Goal: Task Accomplishment & Management: Complete application form

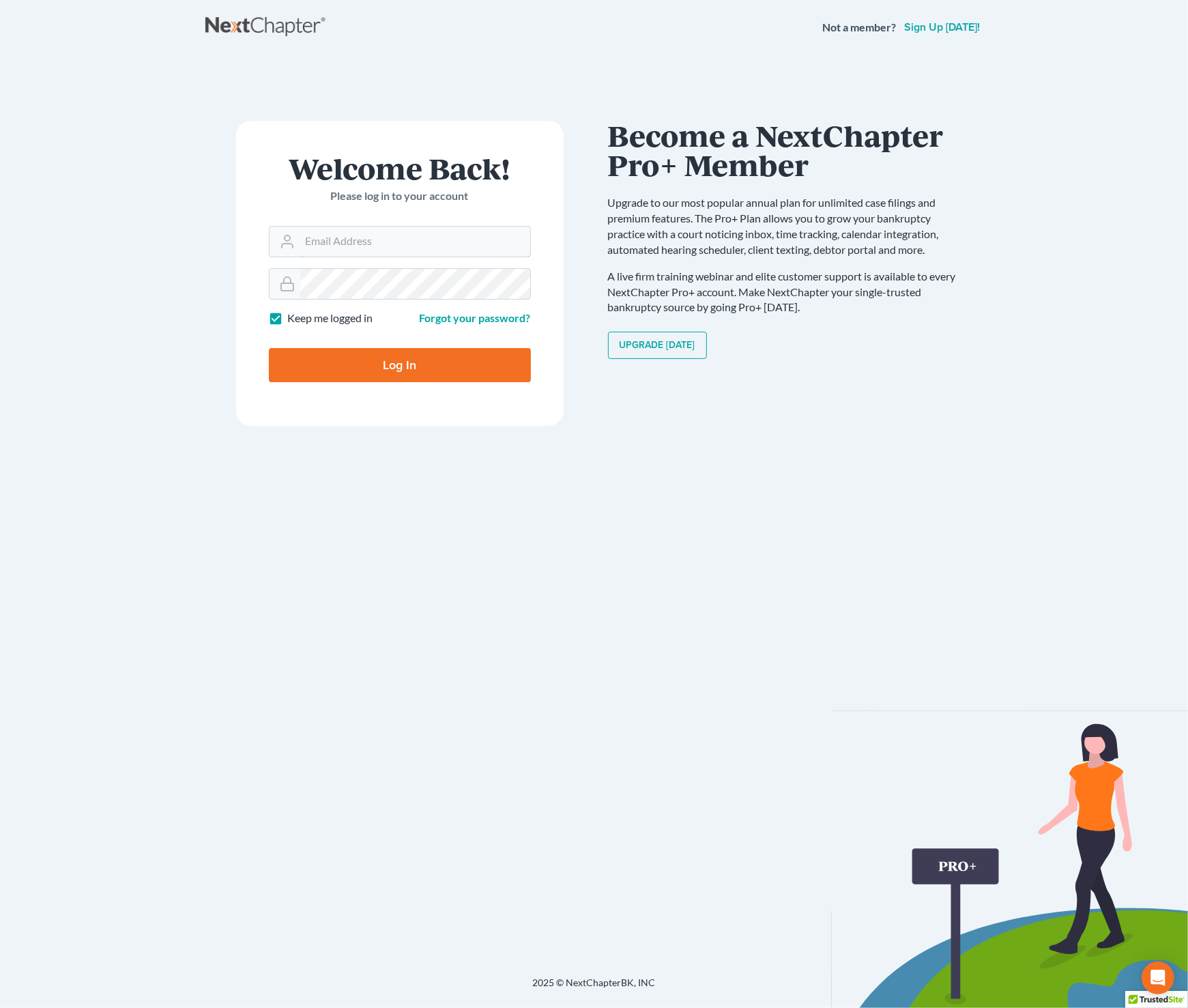
type input "[EMAIL_ADDRESS][DOMAIN_NAME]"
click at [401, 366] on input "Log In" at bounding box center [400, 365] width 262 height 34
type input "Thinking..."
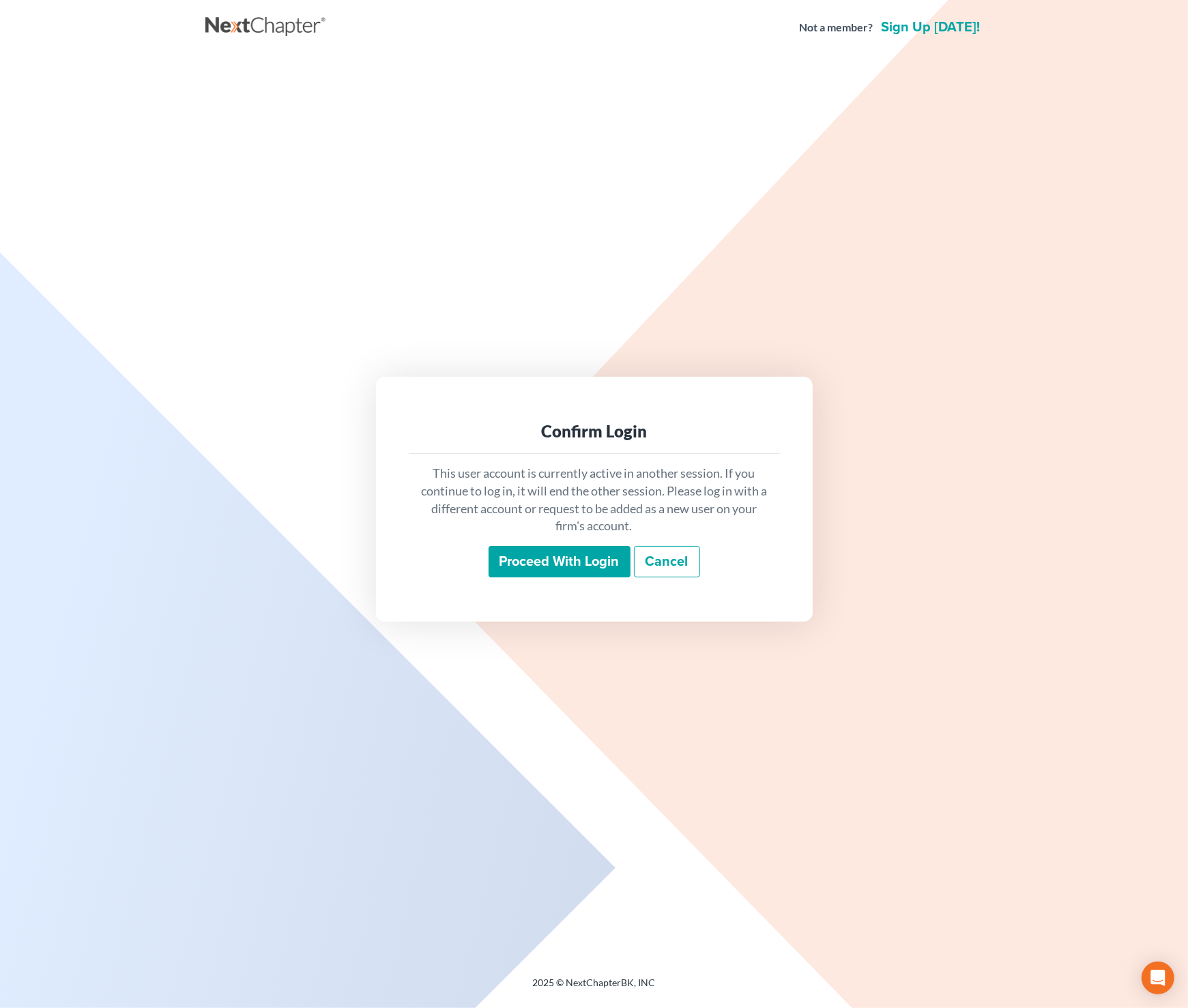
click at [593, 561] on input "Proceed with login" at bounding box center [559, 562] width 142 height 32
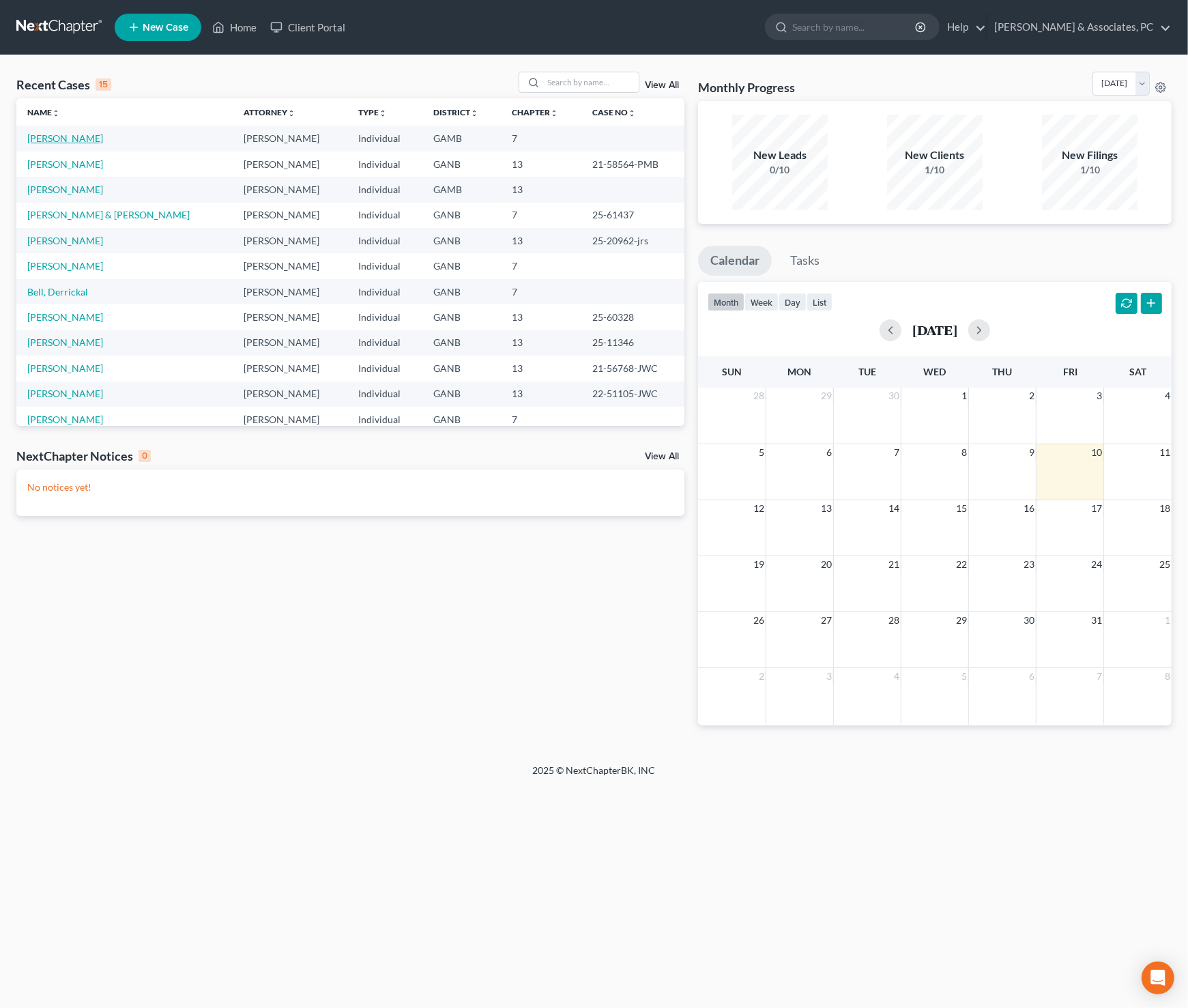
click at [84, 138] on link "McFolley, Anmarie" at bounding box center [65, 138] width 76 height 12
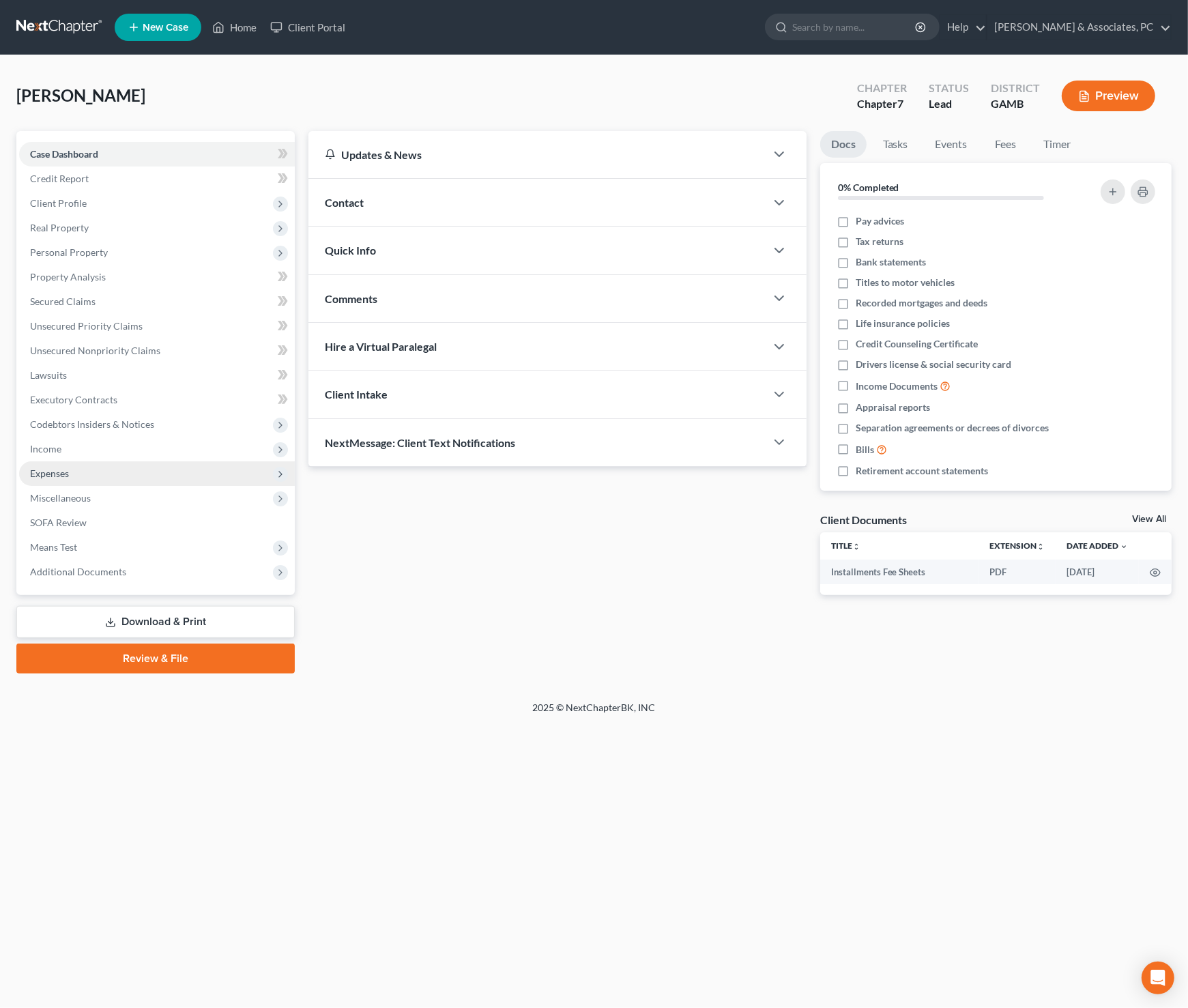
click at [60, 476] on span "Expenses" at bounding box center [49, 473] width 39 height 12
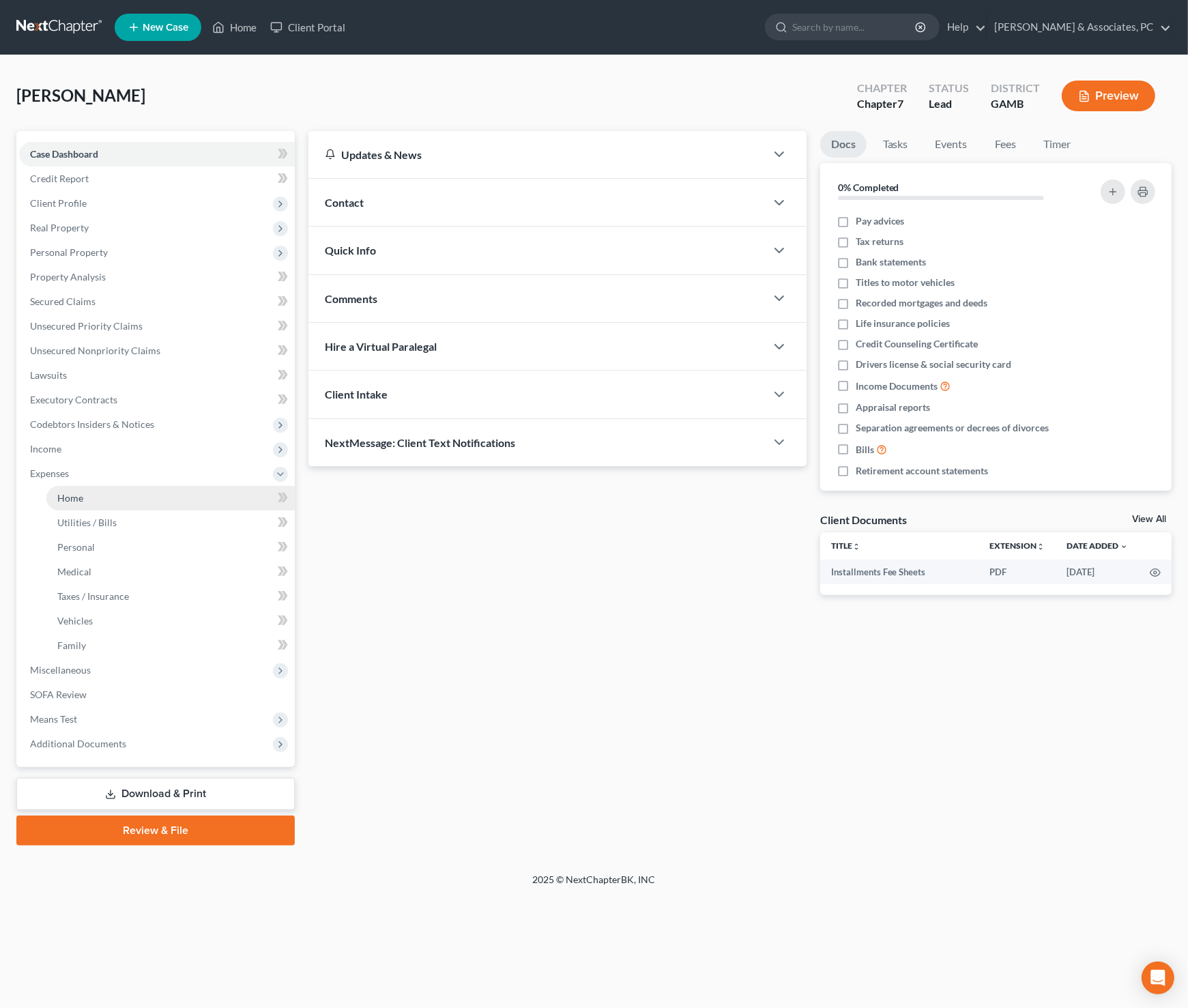
click at [76, 493] on span "Home" at bounding box center [71, 497] width 26 height 12
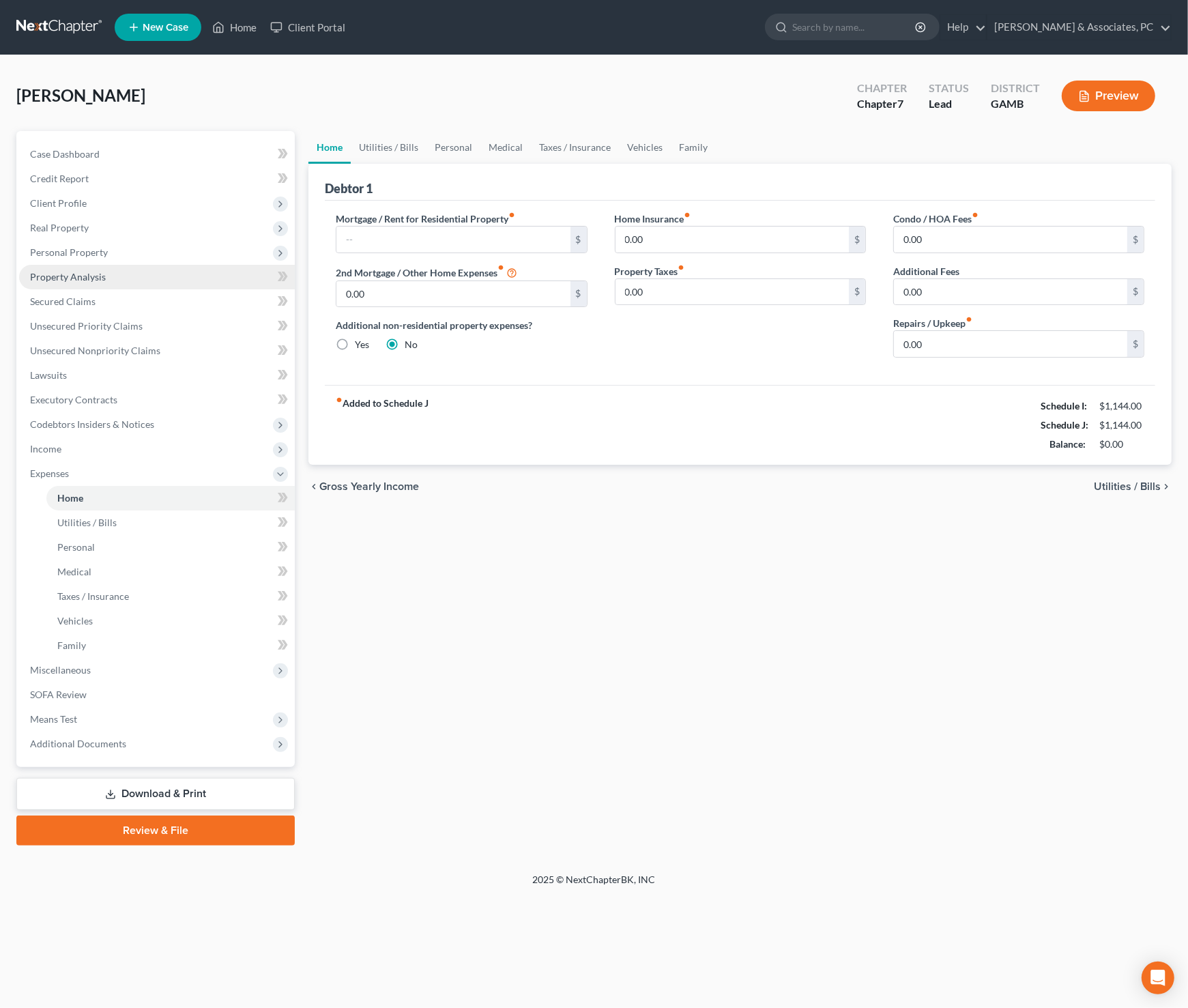
click at [81, 273] on span "Property Analysis" at bounding box center [68, 276] width 76 height 12
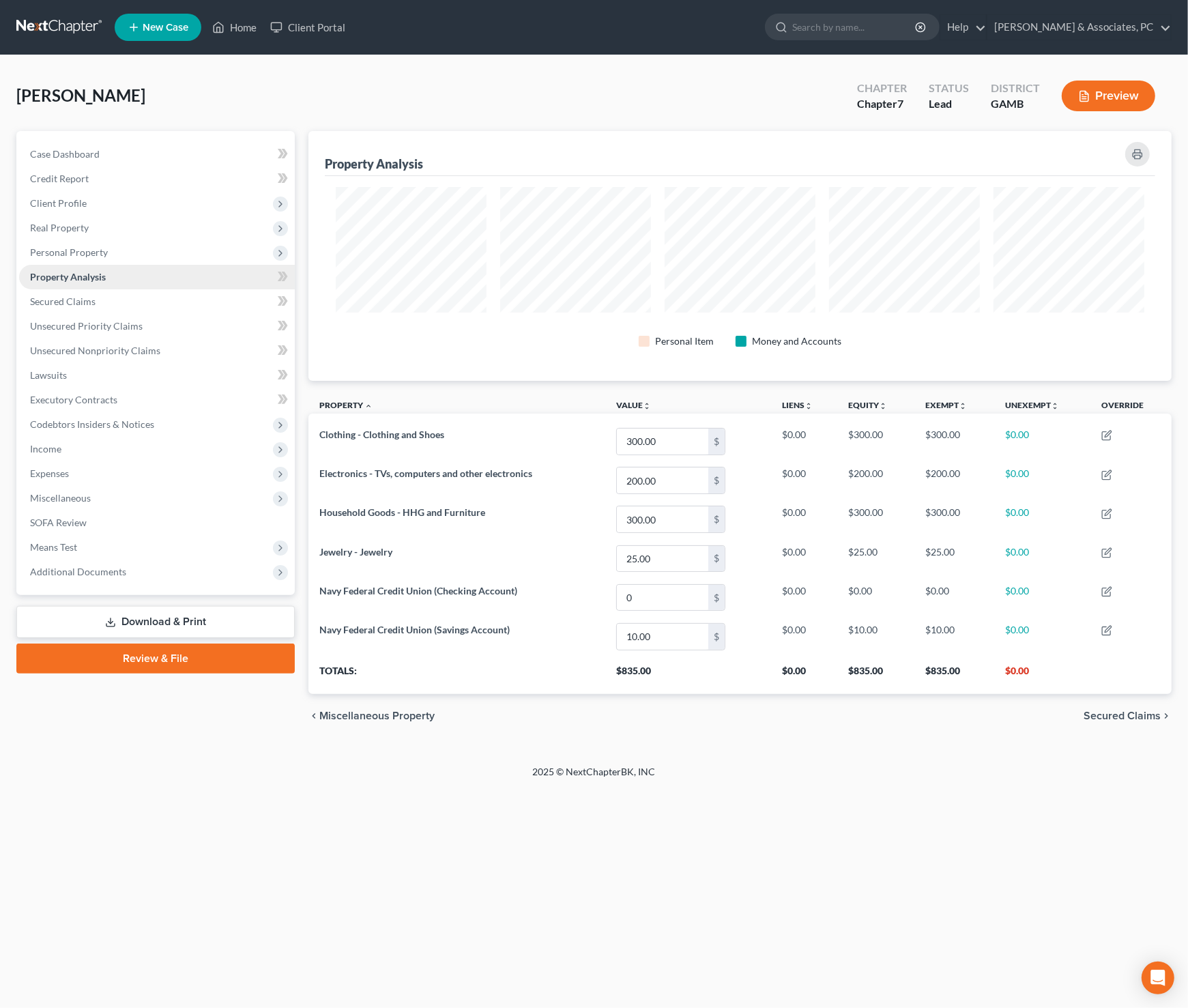
scroll to position [249, 863]
click at [69, 544] on span "Means Test" at bounding box center [53, 547] width 47 height 12
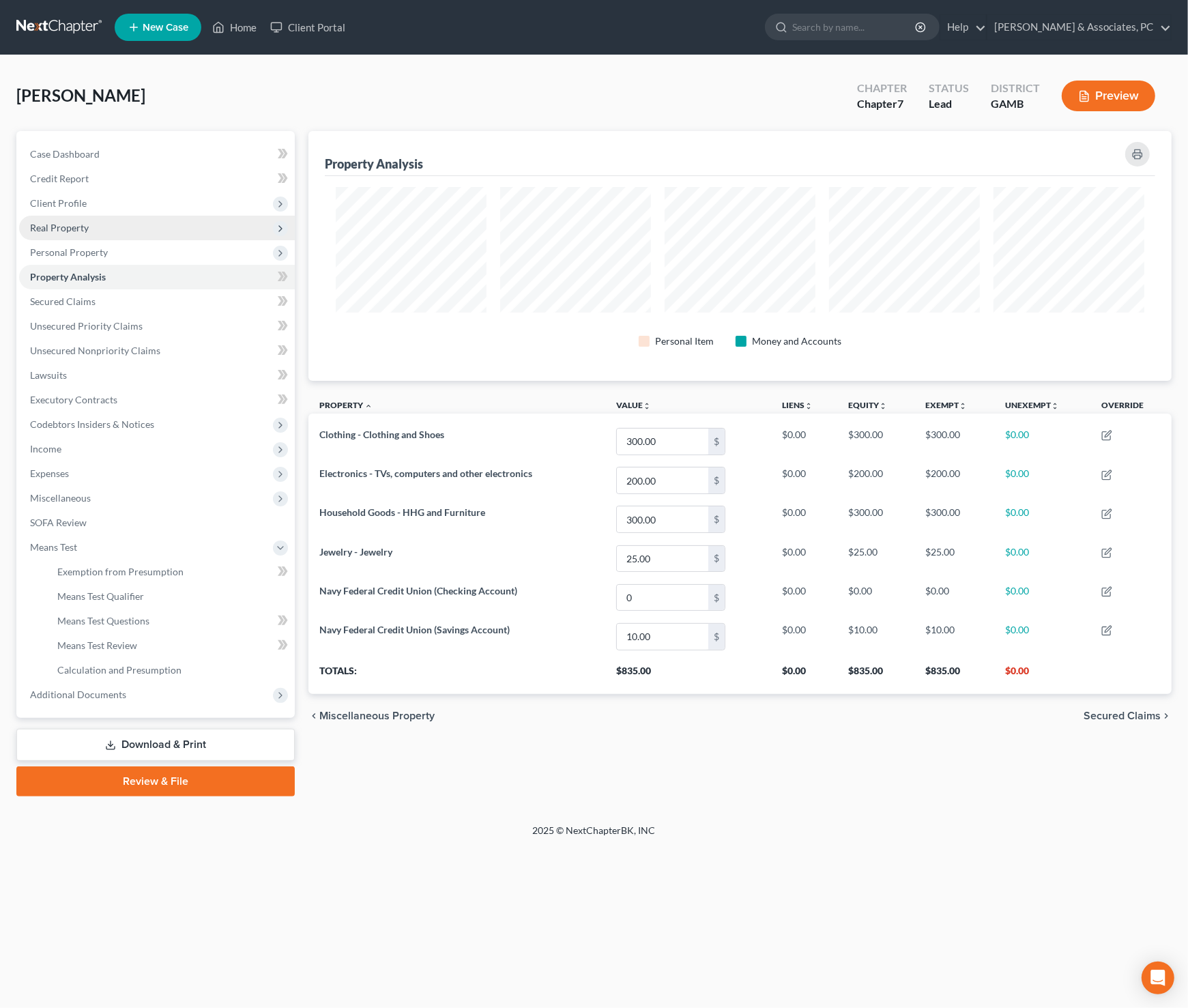
click at [56, 227] on span "Real Property" at bounding box center [60, 228] width 59 height 12
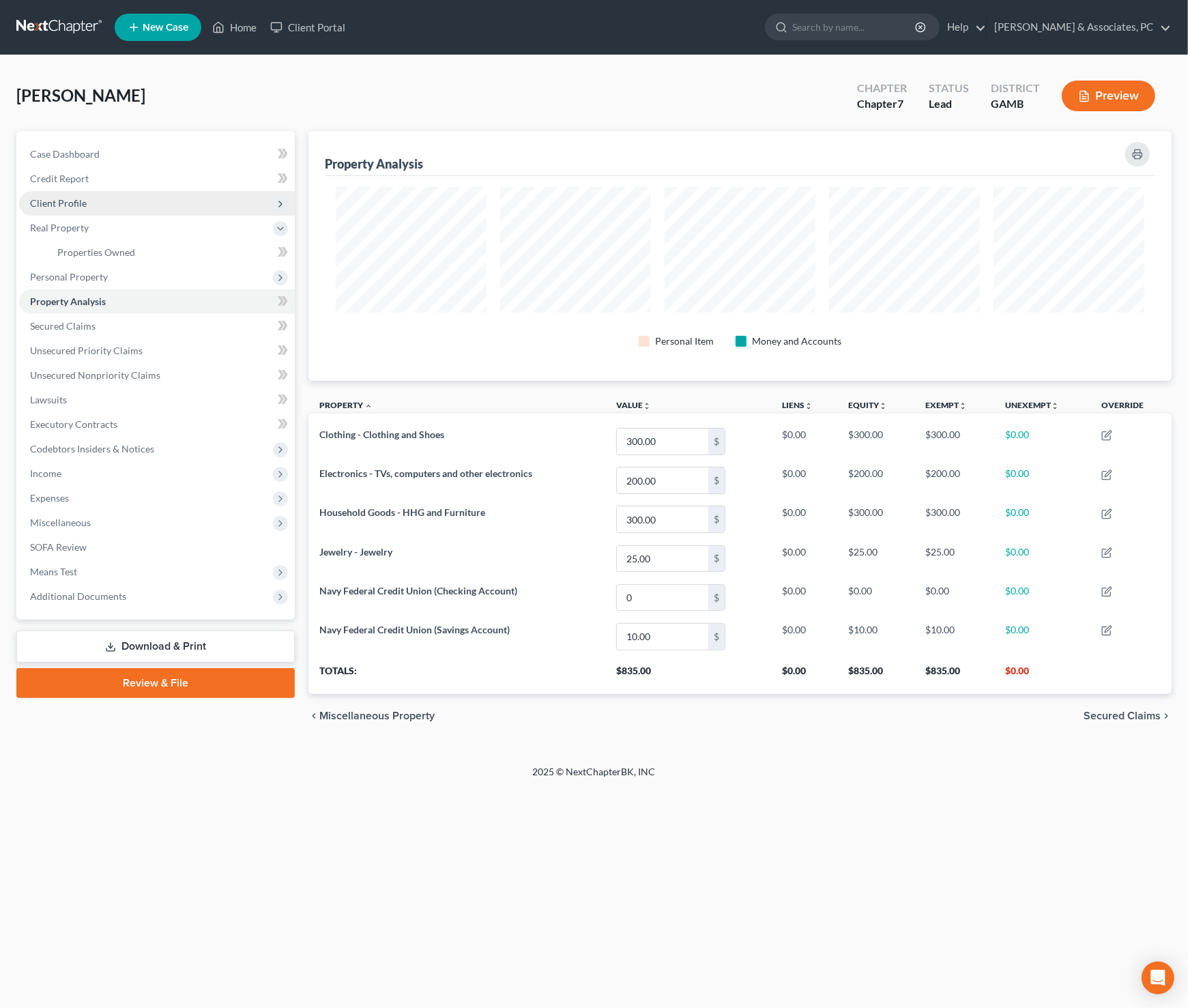
click at [65, 197] on span "Client Profile" at bounding box center [58, 203] width 57 height 12
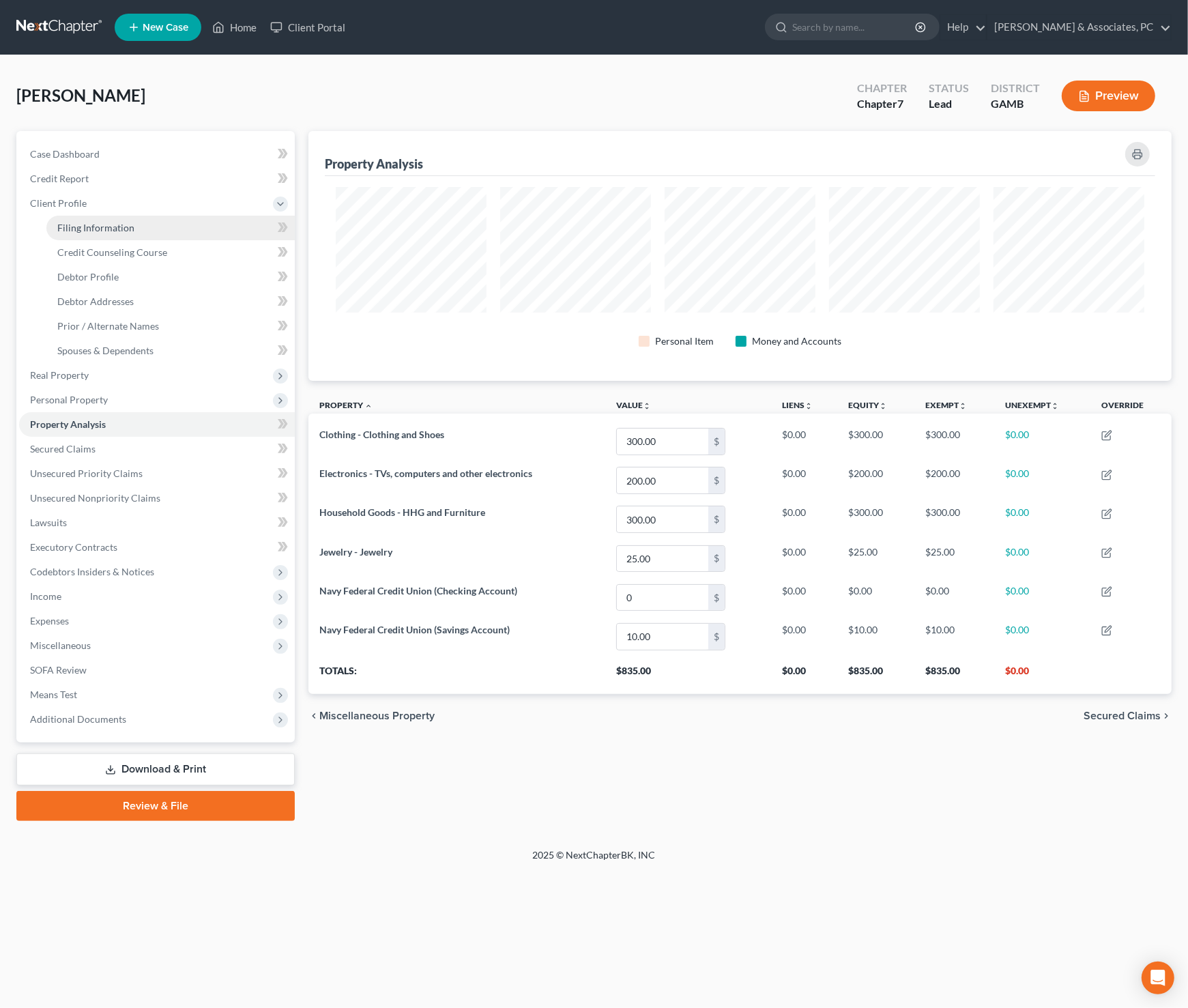
click at [90, 223] on span "Filing Information" at bounding box center [96, 228] width 77 height 12
select select "1"
select select "0"
select select "18"
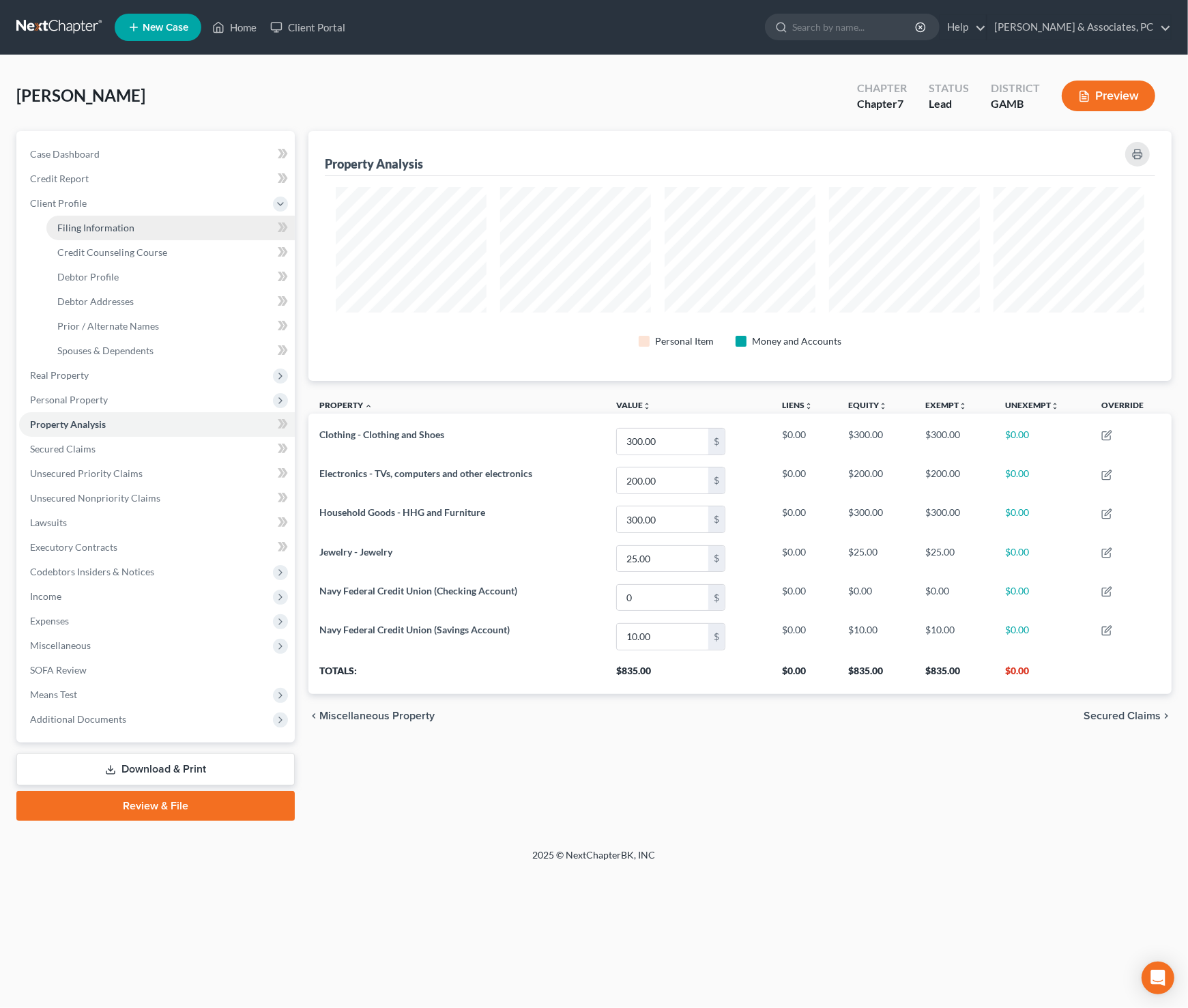
select select "0"
select select "10"
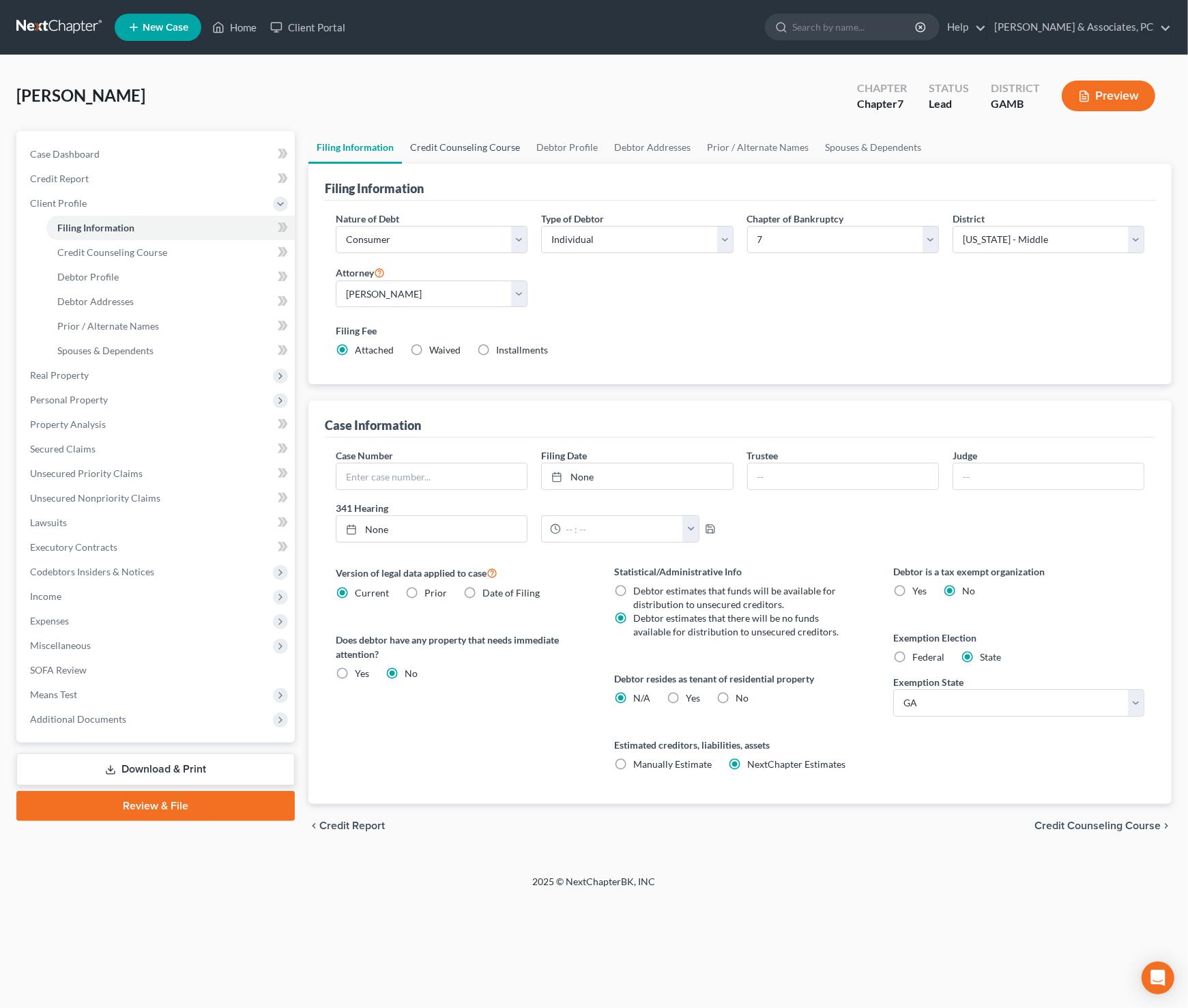
click at [480, 153] on link "Credit Counseling Course" at bounding box center [465, 147] width 126 height 33
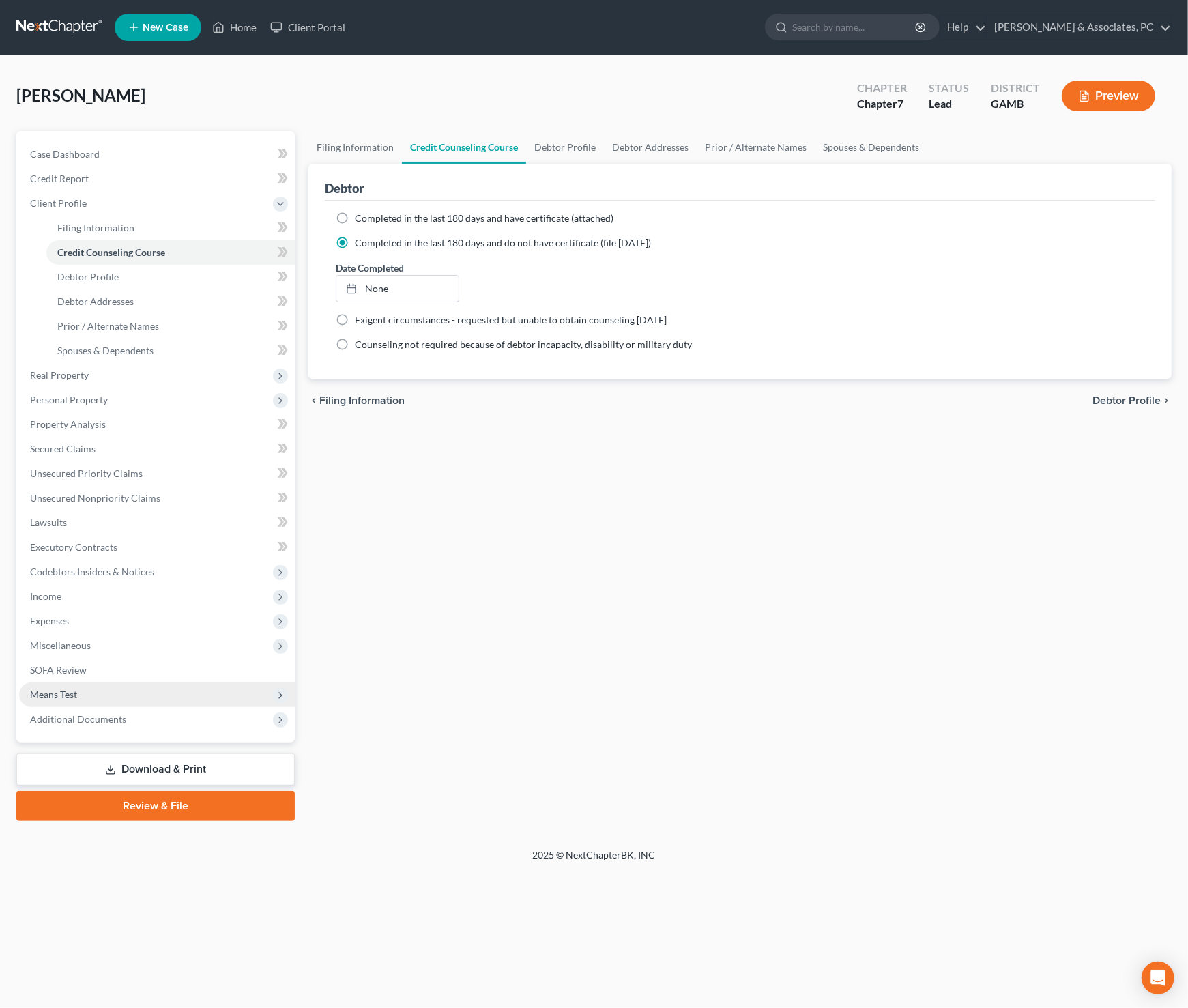
click at [66, 690] on span "Means Test" at bounding box center [53, 694] width 47 height 12
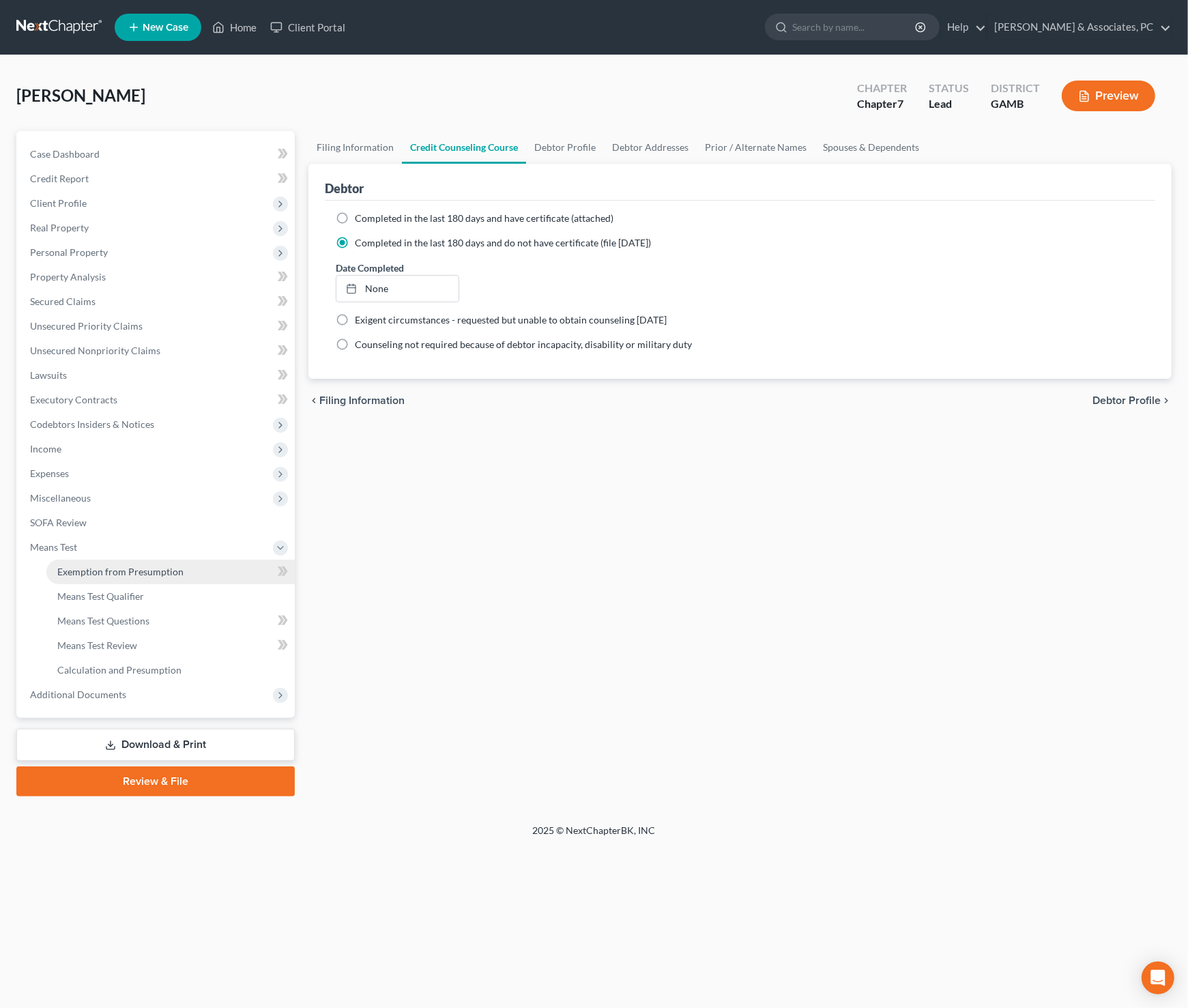
click at [103, 570] on span "Exemption from Presumption" at bounding box center [121, 571] width 126 height 12
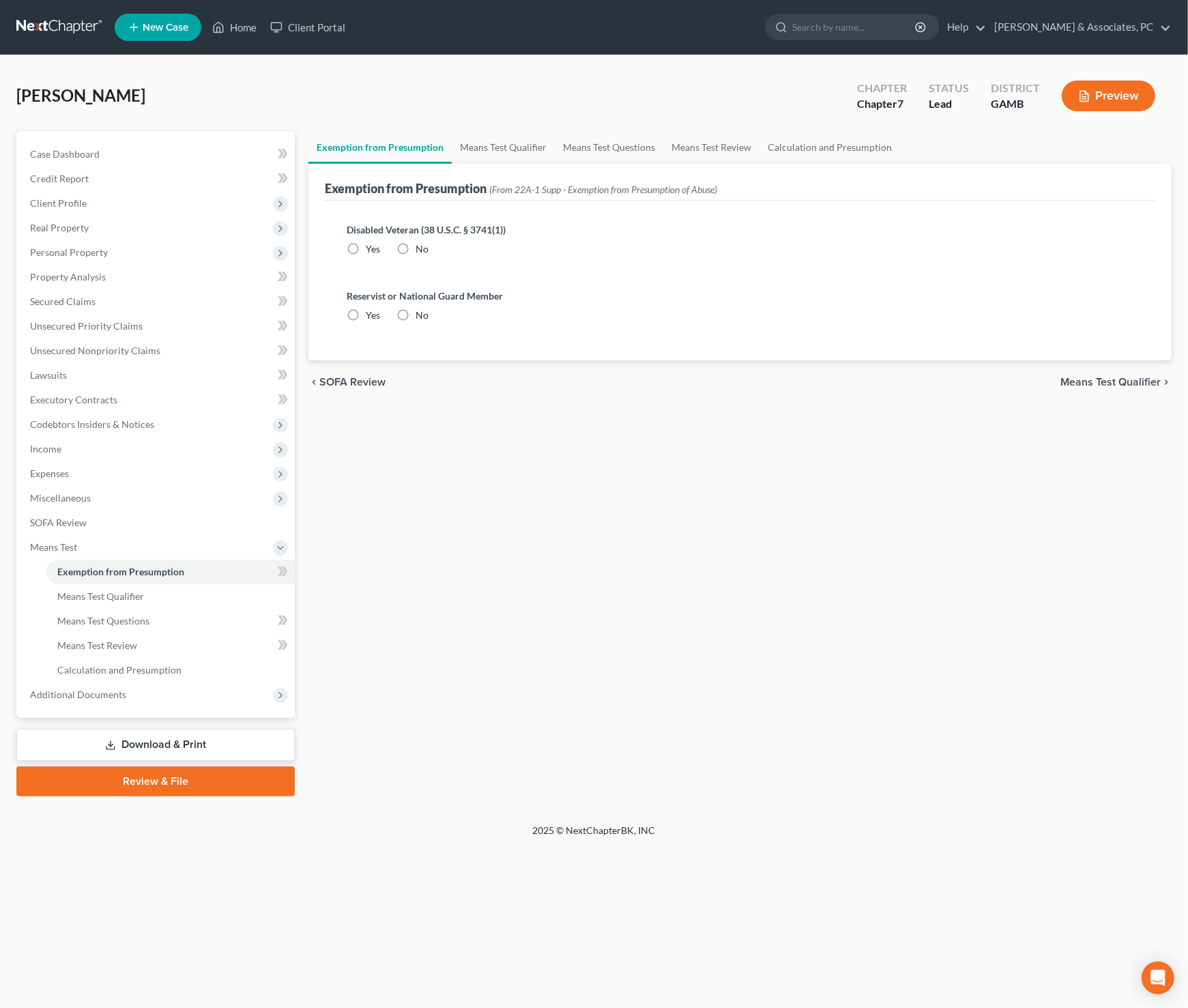
click at [416, 249] on label "No" at bounding box center [422, 249] width 13 height 14
click at [421, 249] on input "No" at bounding box center [425, 247] width 9 height 9
radio input "true"
click at [416, 310] on label "No" at bounding box center [422, 315] width 13 height 14
click at [421, 310] on input "No" at bounding box center [425, 312] width 9 height 9
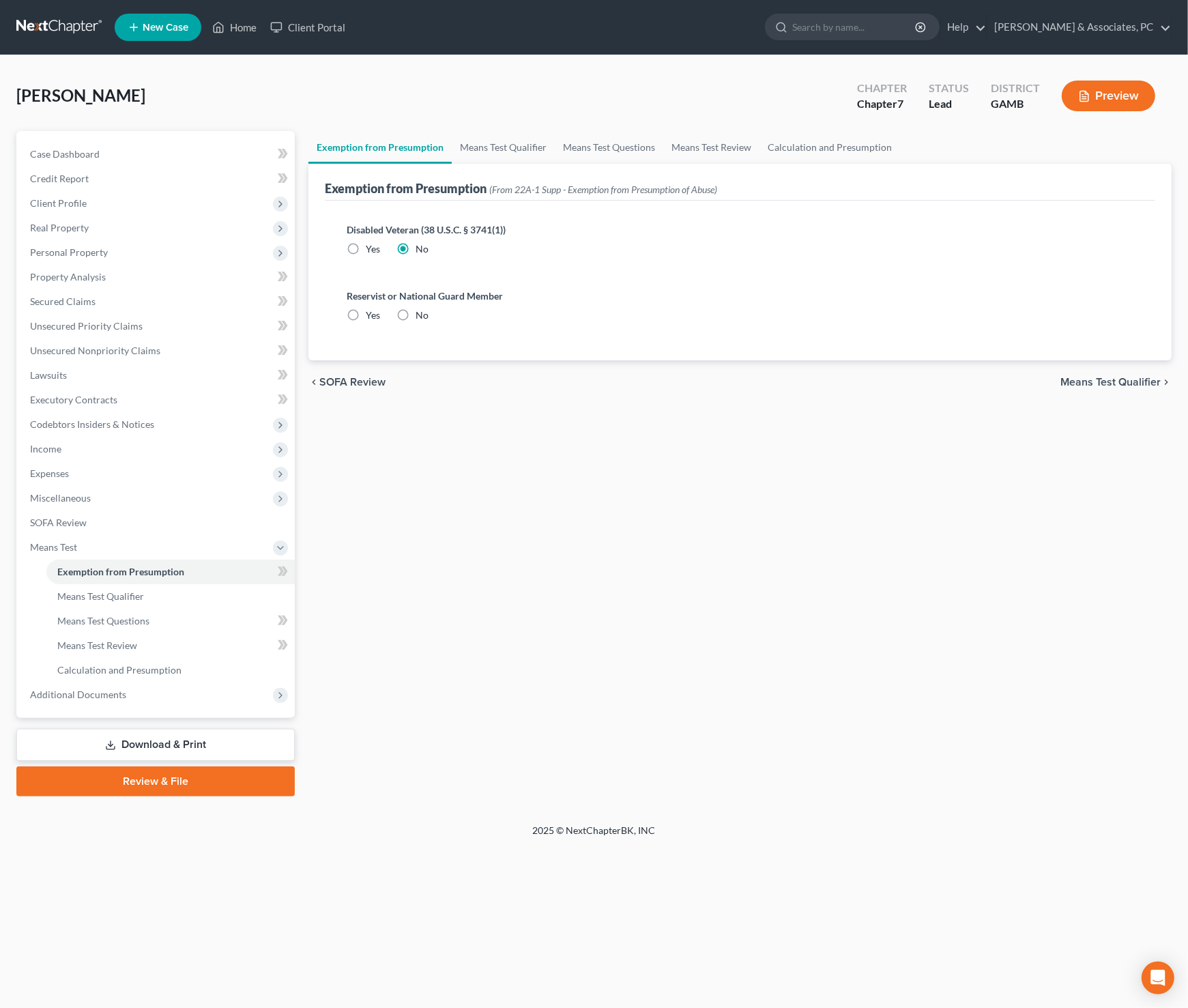
radio input "true"
click at [1120, 373] on div "chevron_left SOFA Review Means Test Qualifier chevron_right" at bounding box center [740, 382] width 863 height 44
click at [1120, 381] on span "Means Test Qualifier" at bounding box center [1111, 382] width 100 height 11
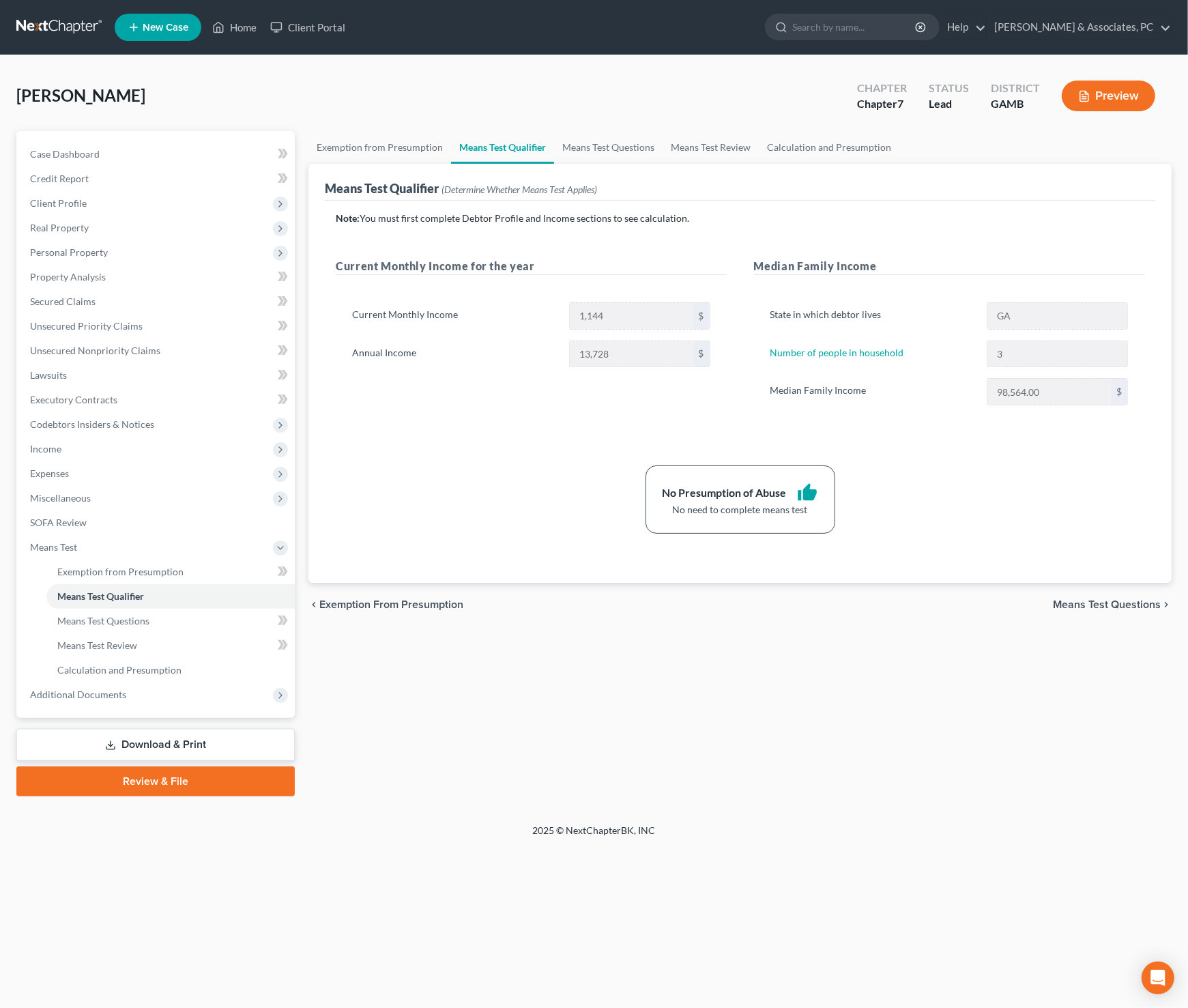
click at [201, 739] on link "Download & Print" at bounding box center [156, 745] width 278 height 32
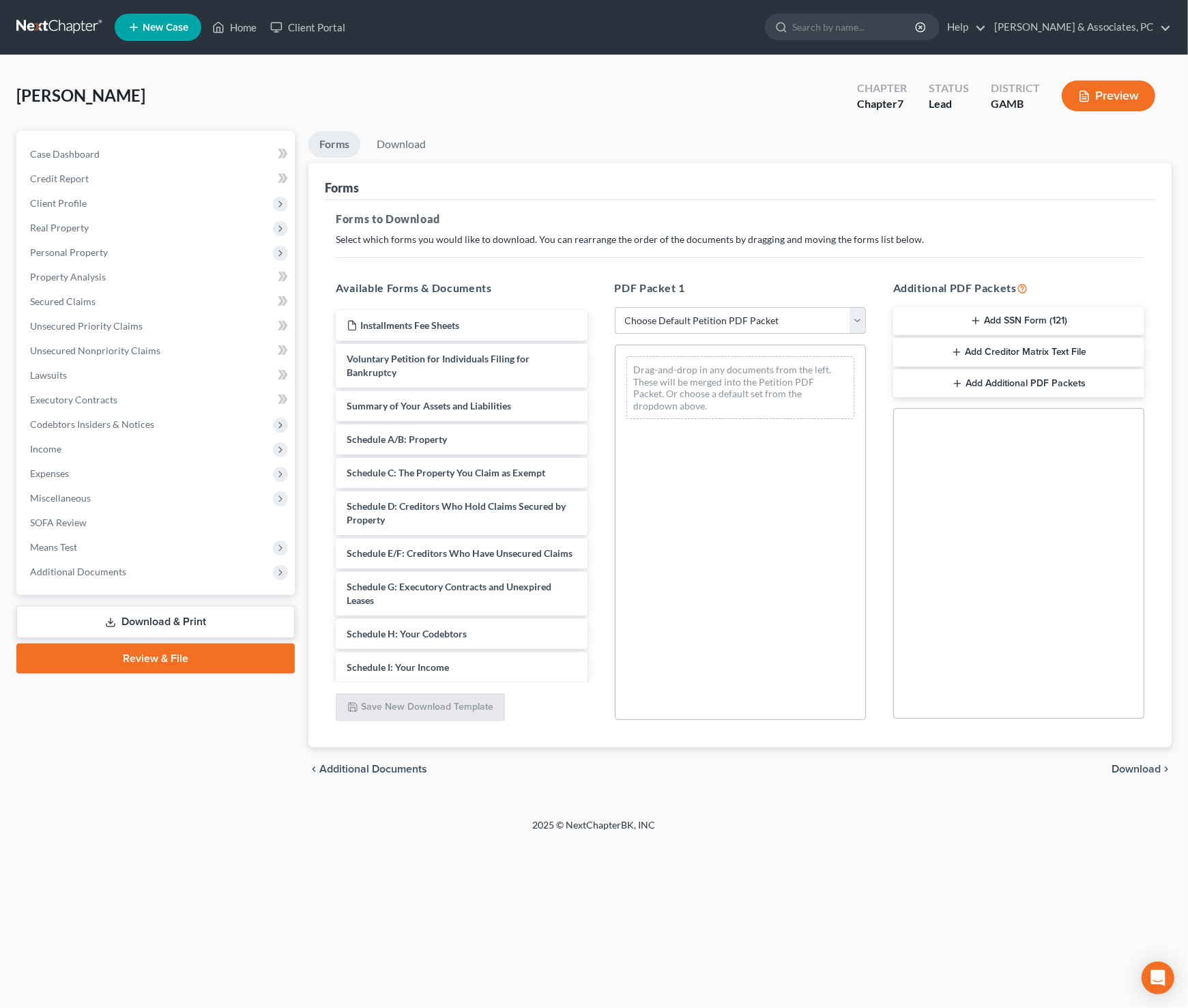
click at [863, 313] on select "Choose Default Petition PDF Packet Complete Bankruptcy Petition (all forms and …" at bounding box center [741, 321] width 251 height 27
select select "0"
click at [615, 307] on select "Choose Default Petition PDF Packet Complete Bankruptcy Petition (all forms and …" at bounding box center [741, 321] width 251 height 27
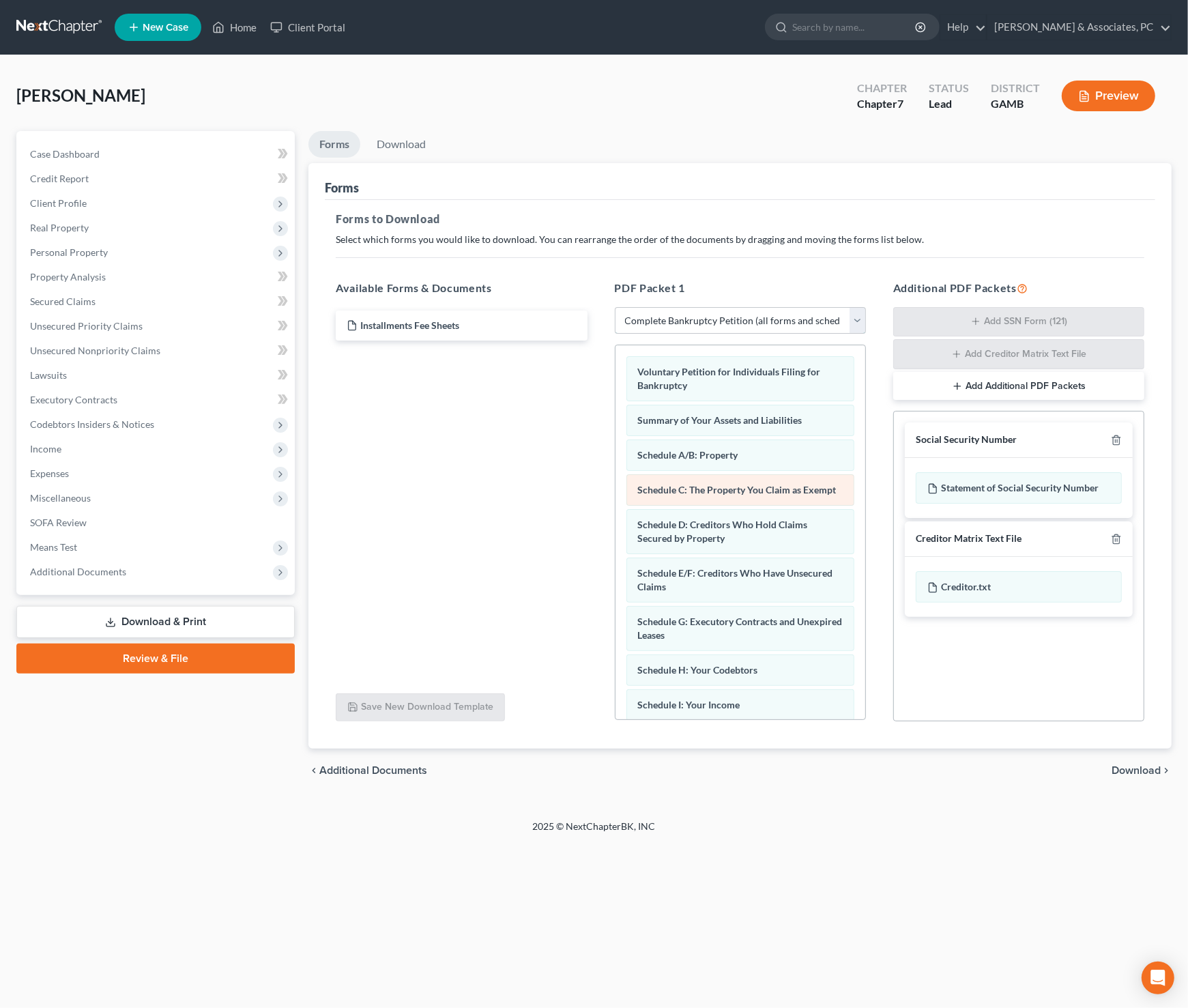
scroll to position [463, 0]
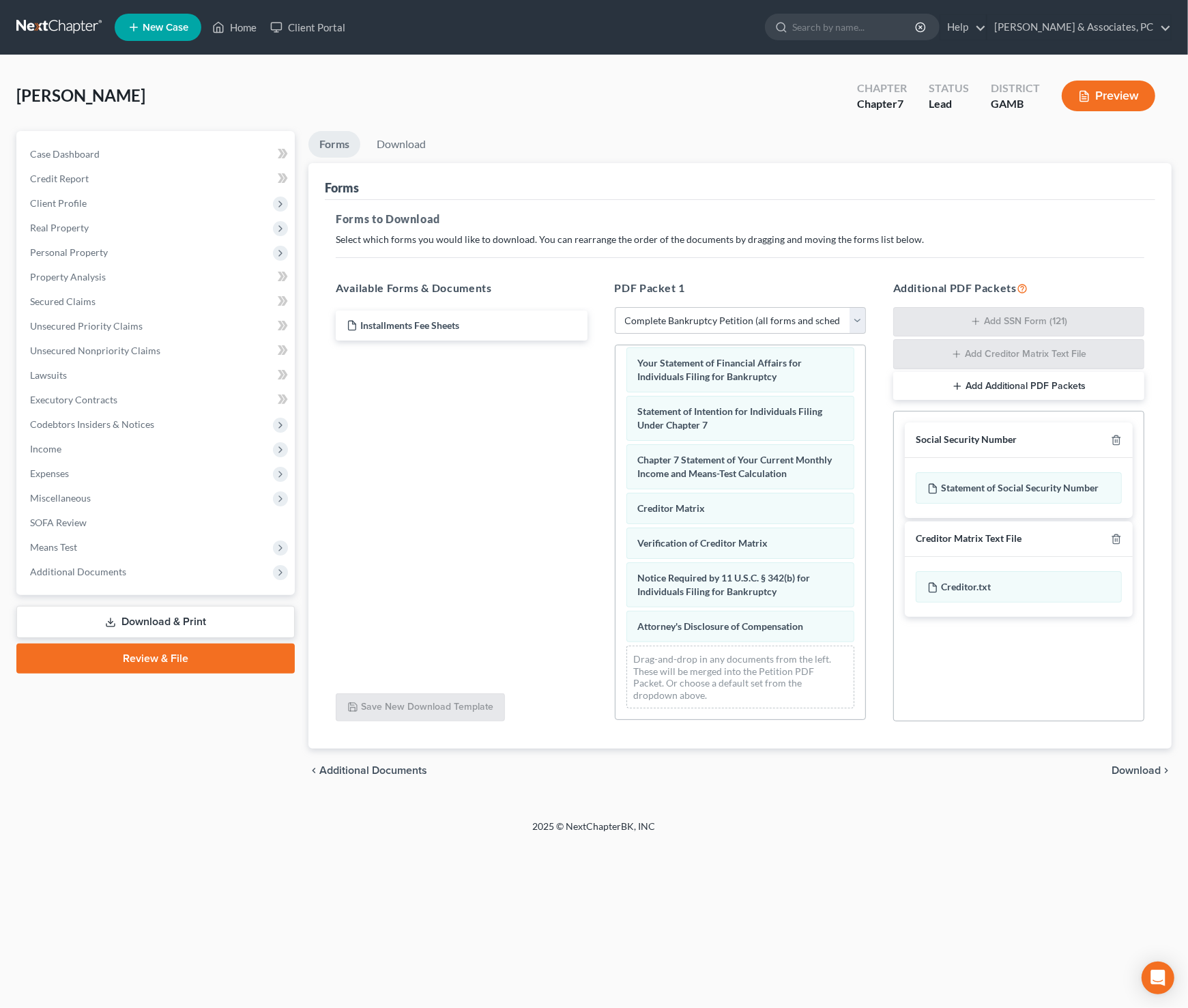
click at [219, 614] on link "Download & Print" at bounding box center [156, 622] width 278 height 32
click at [199, 657] on link "Review & File" at bounding box center [156, 659] width 278 height 30
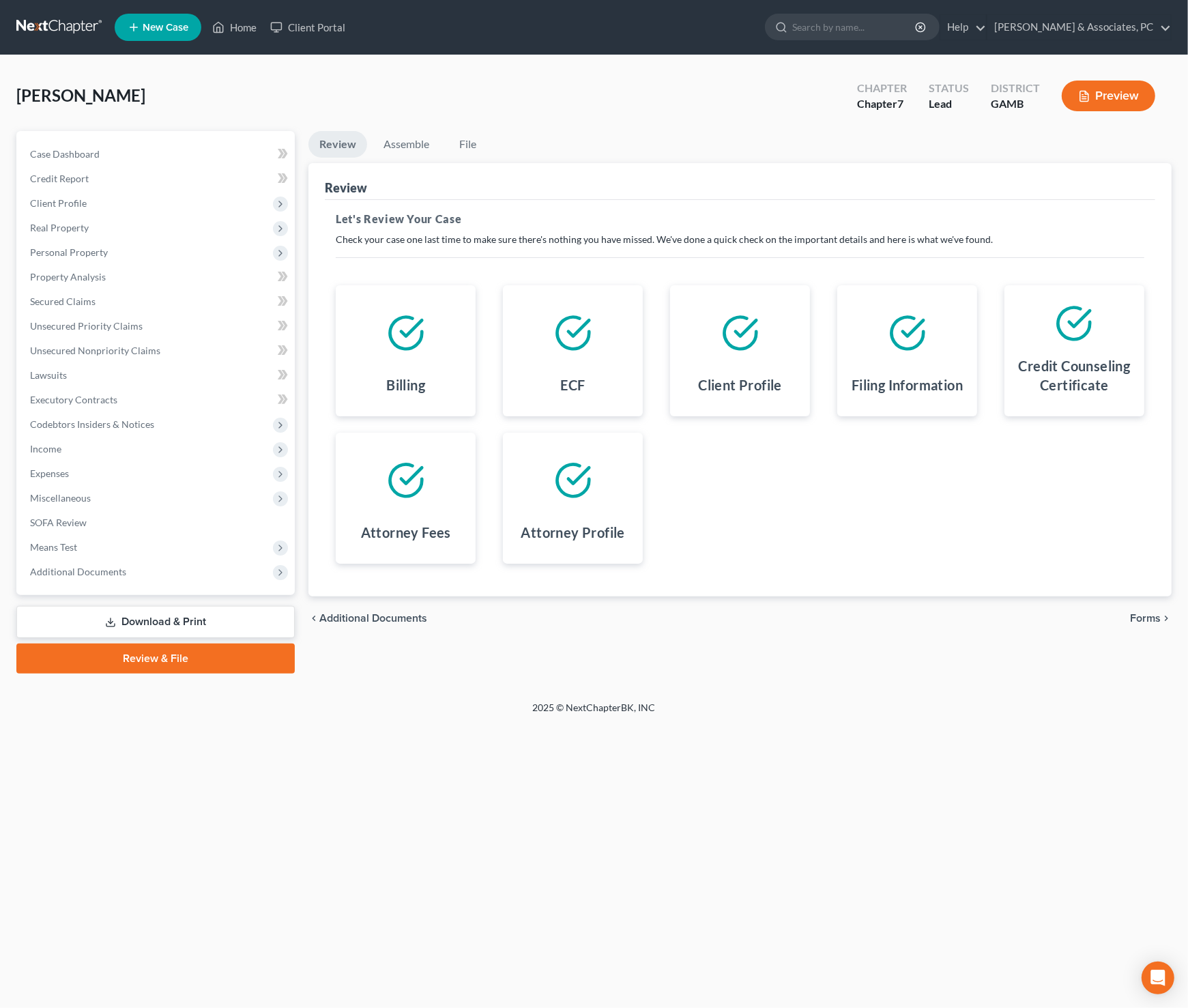
click at [238, 654] on link "Review & File" at bounding box center [156, 659] width 278 height 30
click at [127, 654] on link "Review & File" at bounding box center [156, 659] width 278 height 30
click at [1150, 609] on div "chevron_left Additional Documents Forms chevron_right" at bounding box center [740, 619] width 863 height 44
click at [1150, 617] on span "Forms" at bounding box center [1146, 619] width 31 height 11
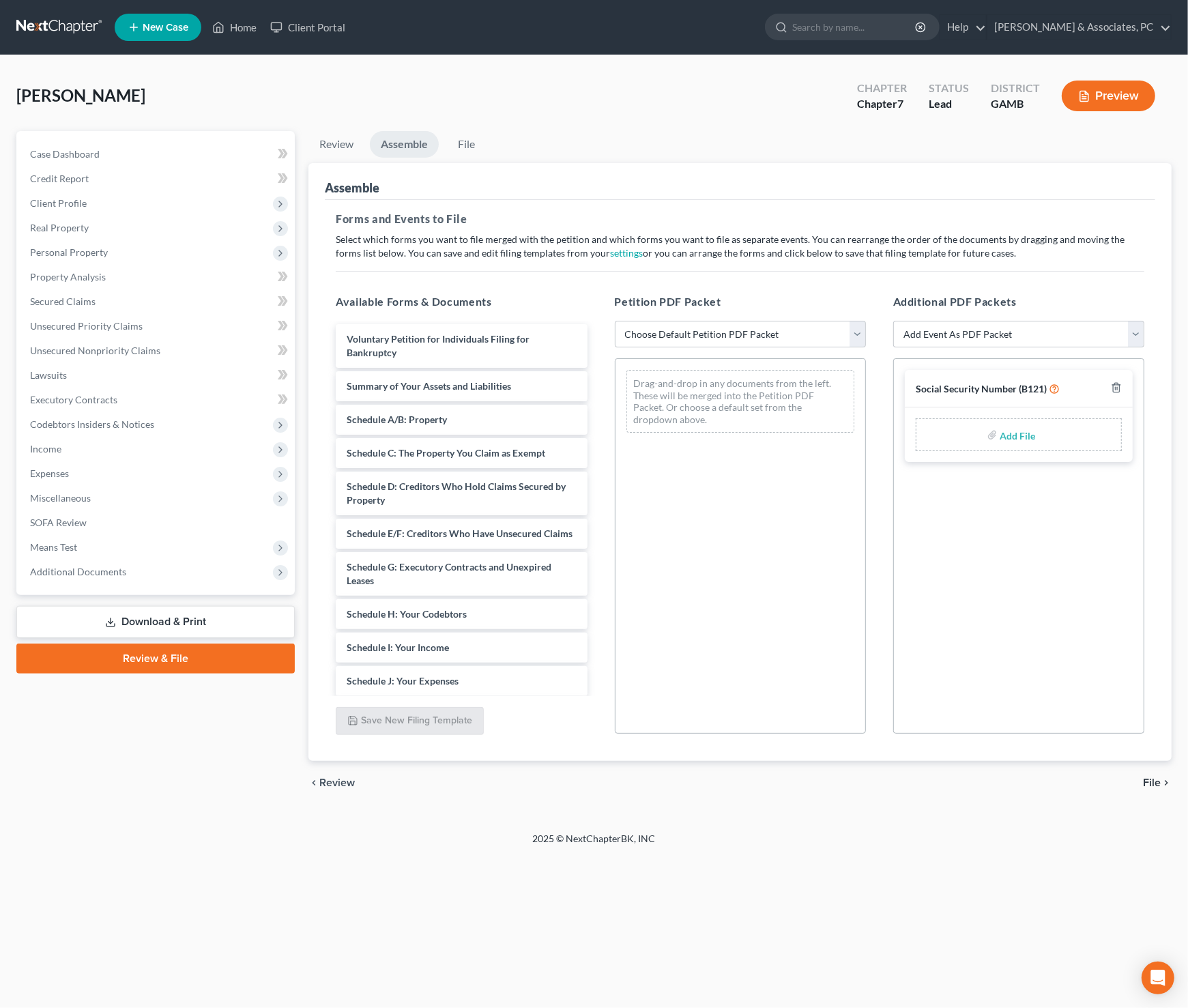
click at [1081, 379] on div "Social Security Number (B121)" at bounding box center [1019, 389] width 228 height 38
click at [1017, 437] on input "file" at bounding box center [1016, 435] width 33 height 25
type input "C:\fakepath\B21 - McFolley.pdf"
click at [860, 332] on select "Choose Default Petition PDF Packet Complete Bankruptcy Petition (all forms and …" at bounding box center [741, 334] width 251 height 27
select select "0"
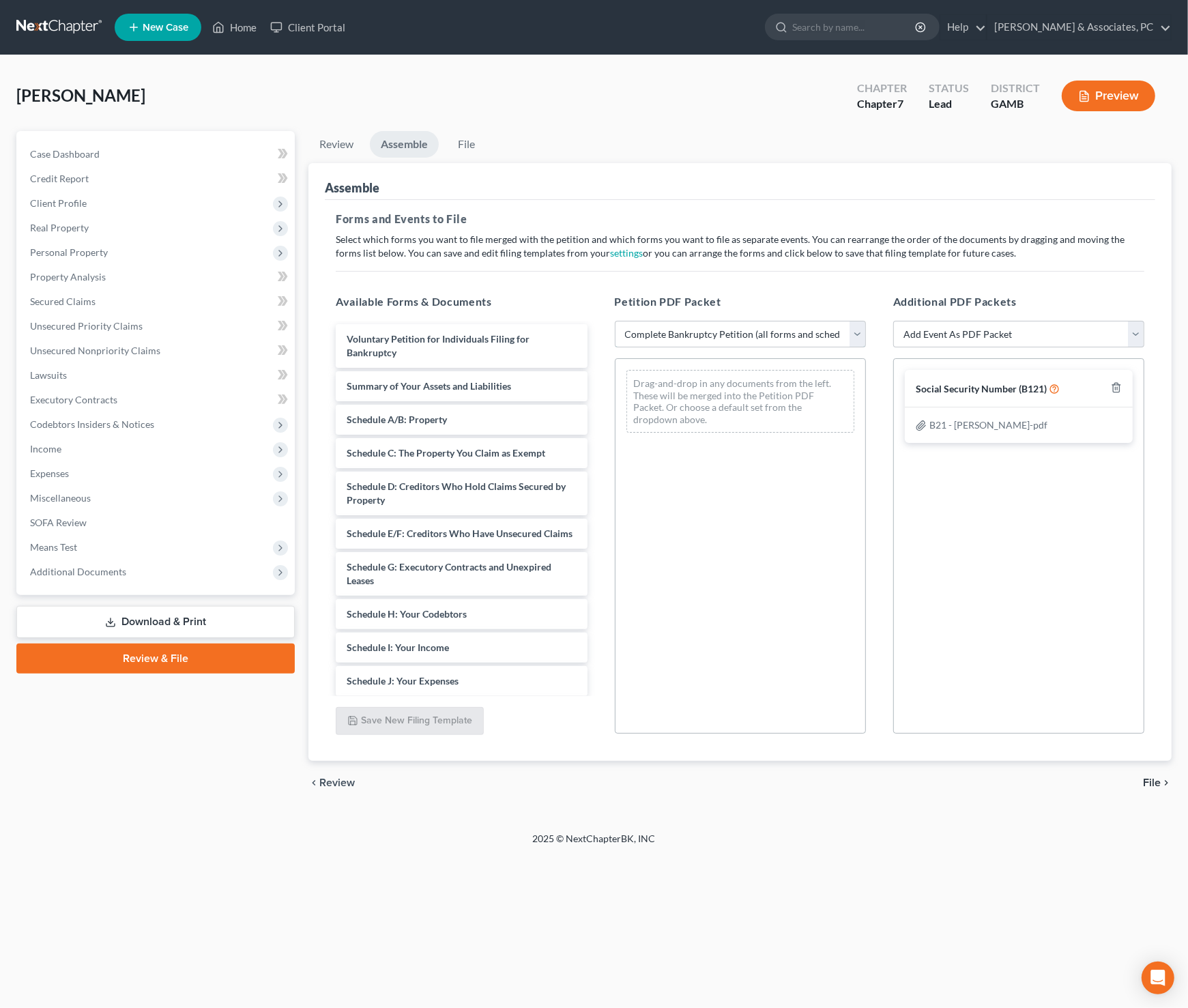
click at [615, 321] on select "Choose Default Petition PDF Packet Complete Bankruptcy Petition (all forms and …" at bounding box center [741, 334] width 251 height 27
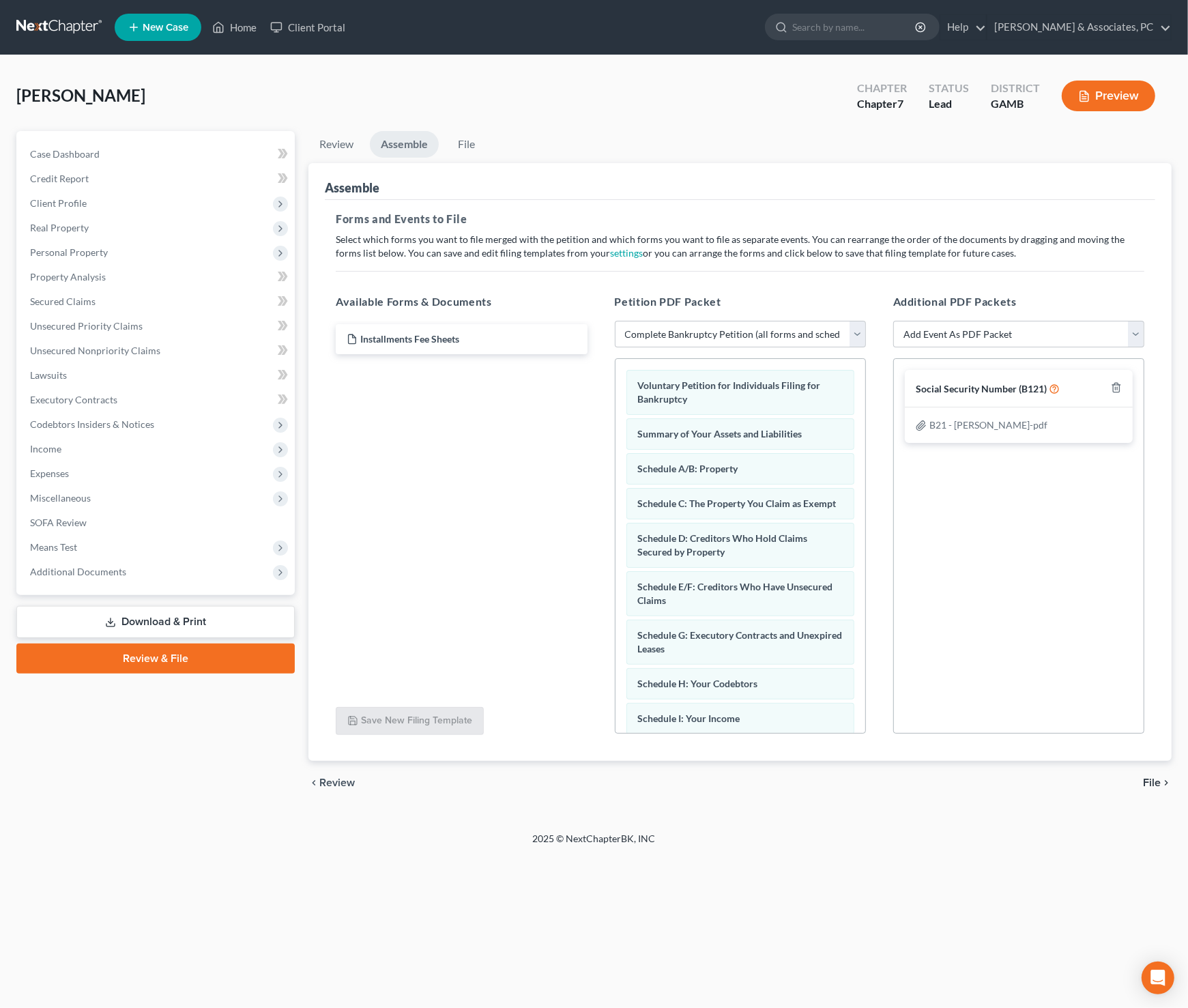
click at [1157, 783] on span "File" at bounding box center [1152, 783] width 18 height 11
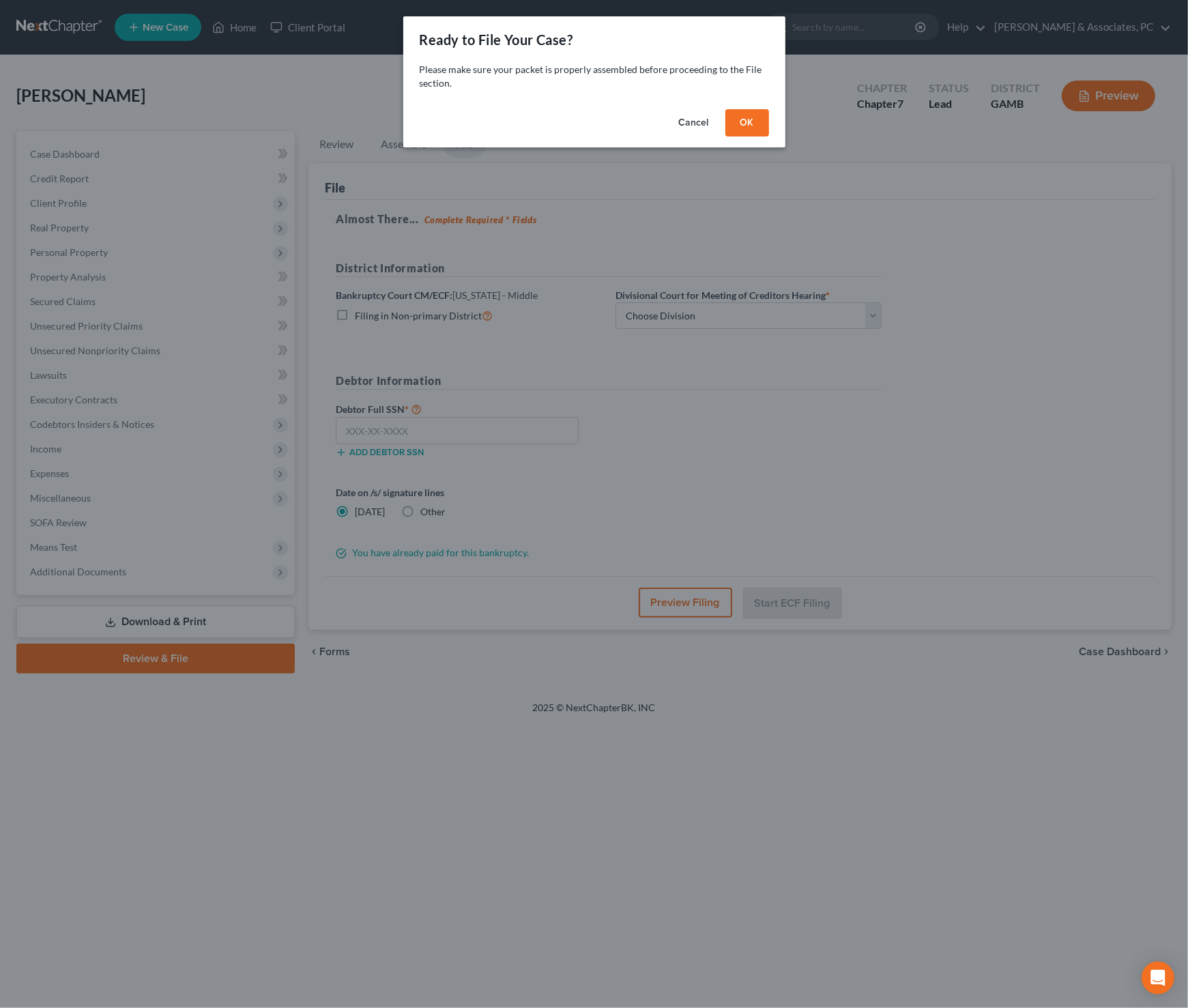
click at [756, 126] on button "OK" at bounding box center [747, 123] width 44 height 27
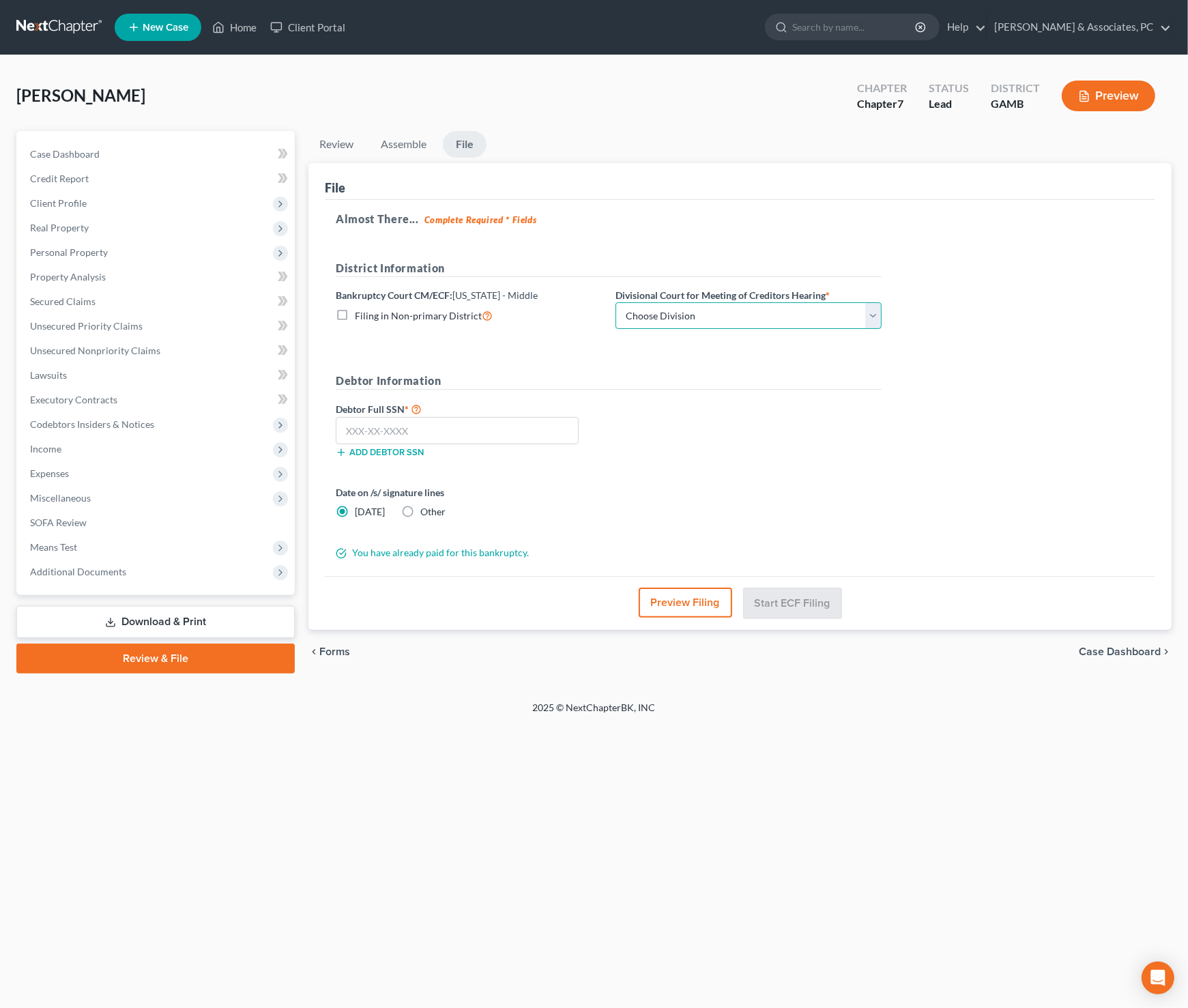
click at [881, 316] on select "Choose Division Albany Athens Atlanta Columbus Macon Valdosta" at bounding box center [749, 316] width 267 height 27
select select "3"
click at [616, 302] on select "Choose Division Albany Athens Atlanta Columbus Macon Valdosta" at bounding box center [749, 316] width 267 height 27
click at [515, 429] on input "text" at bounding box center [457, 431] width 243 height 27
paste input "259-71-3048"
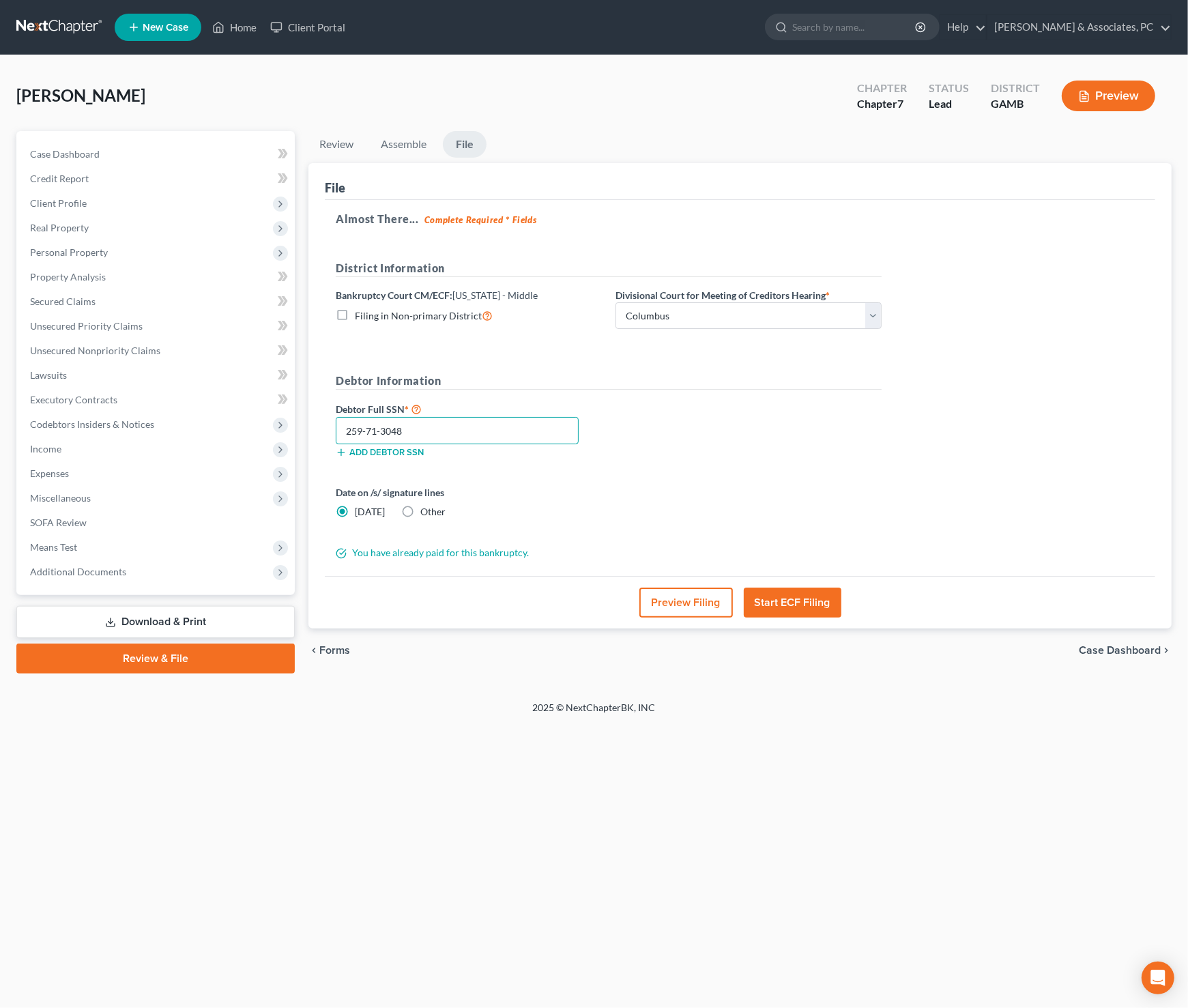
type input "259-71-3048"
click at [660, 439] on div "Debtor Full SSN * 259-71-3048 Add debtor SSN" at bounding box center [608, 435] width 560 height 69
click at [812, 604] on button "Start ECF Filing" at bounding box center [793, 603] width 97 height 30
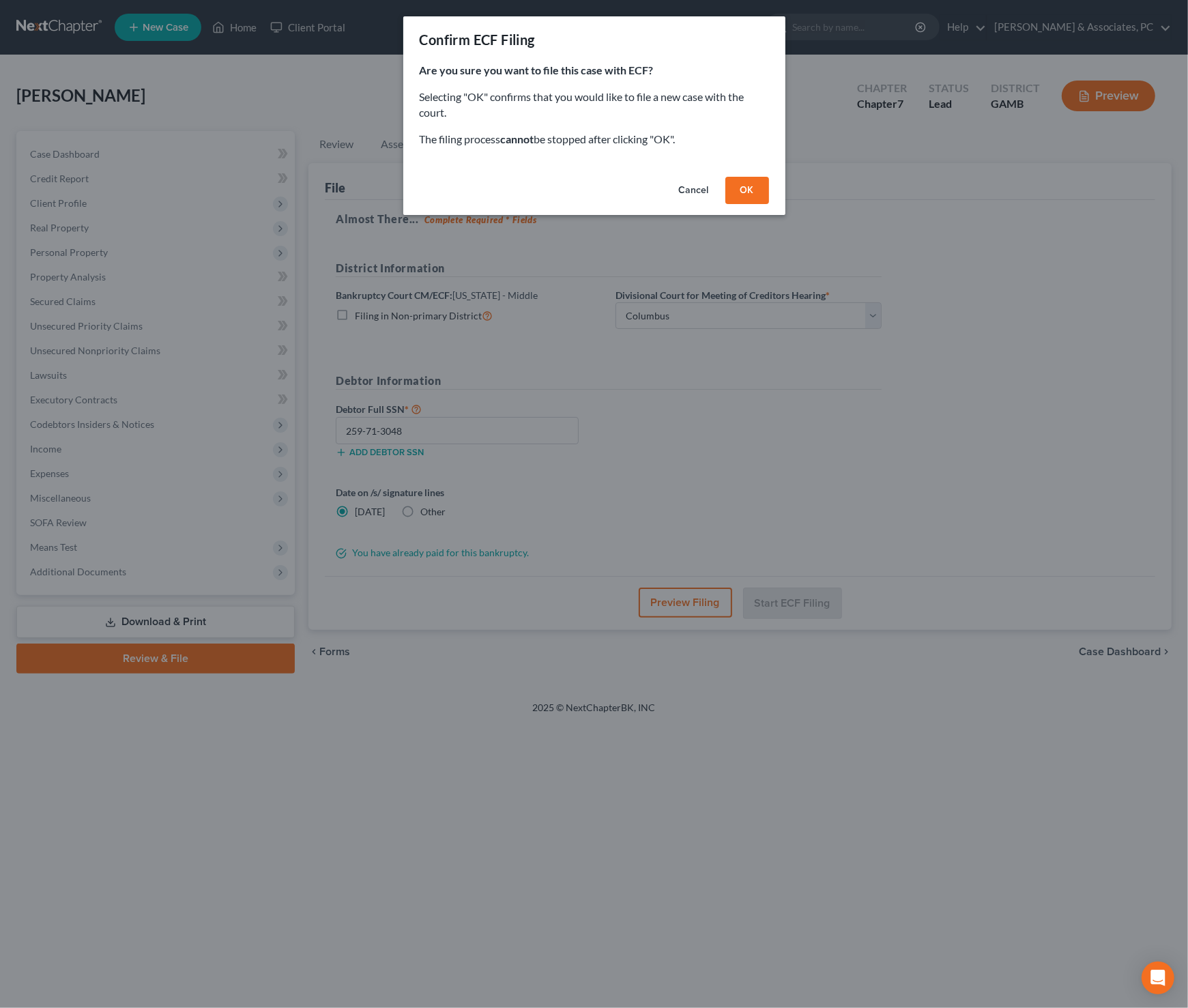
click at [754, 180] on button "OK" at bounding box center [747, 190] width 44 height 27
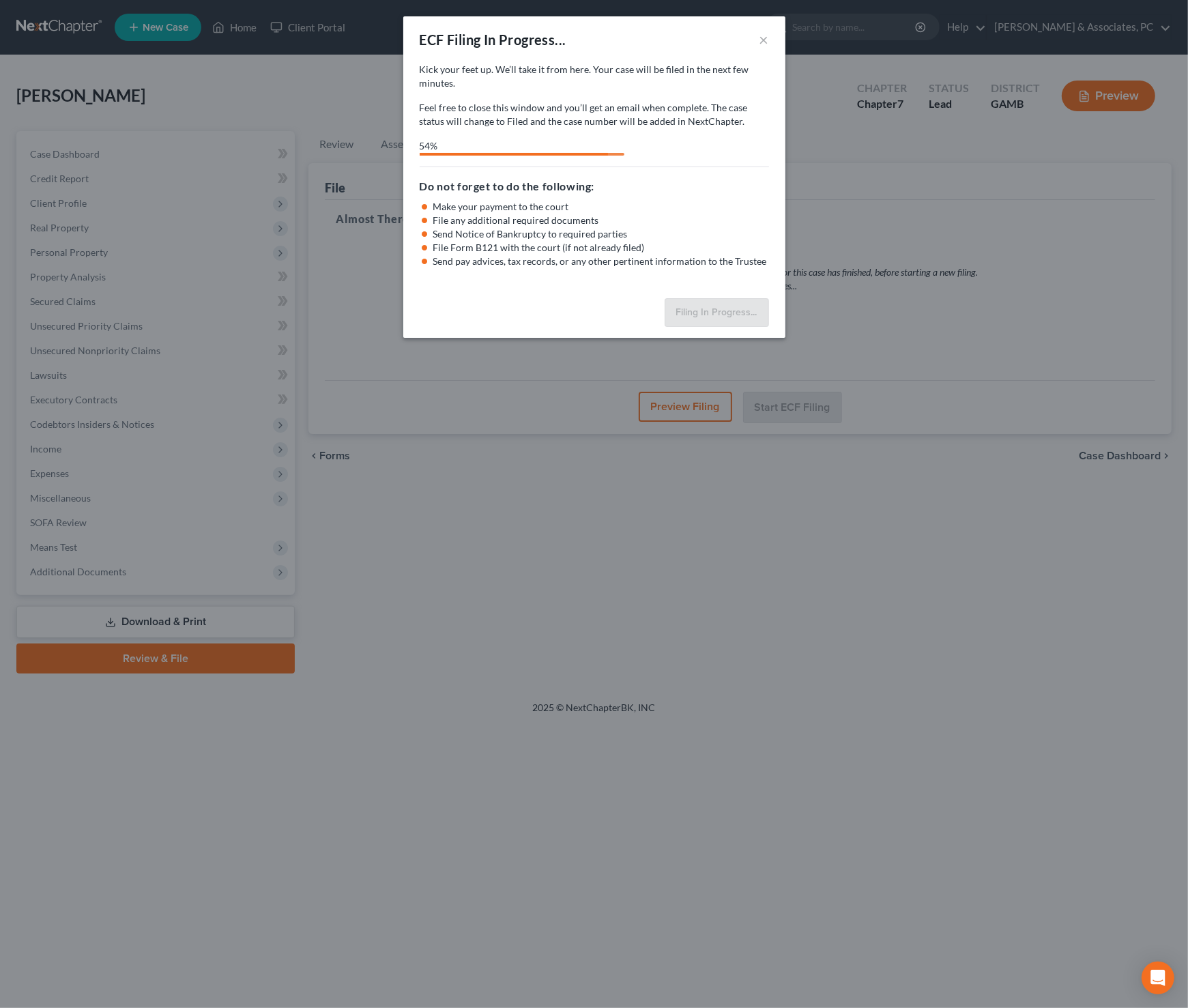
select select "3"
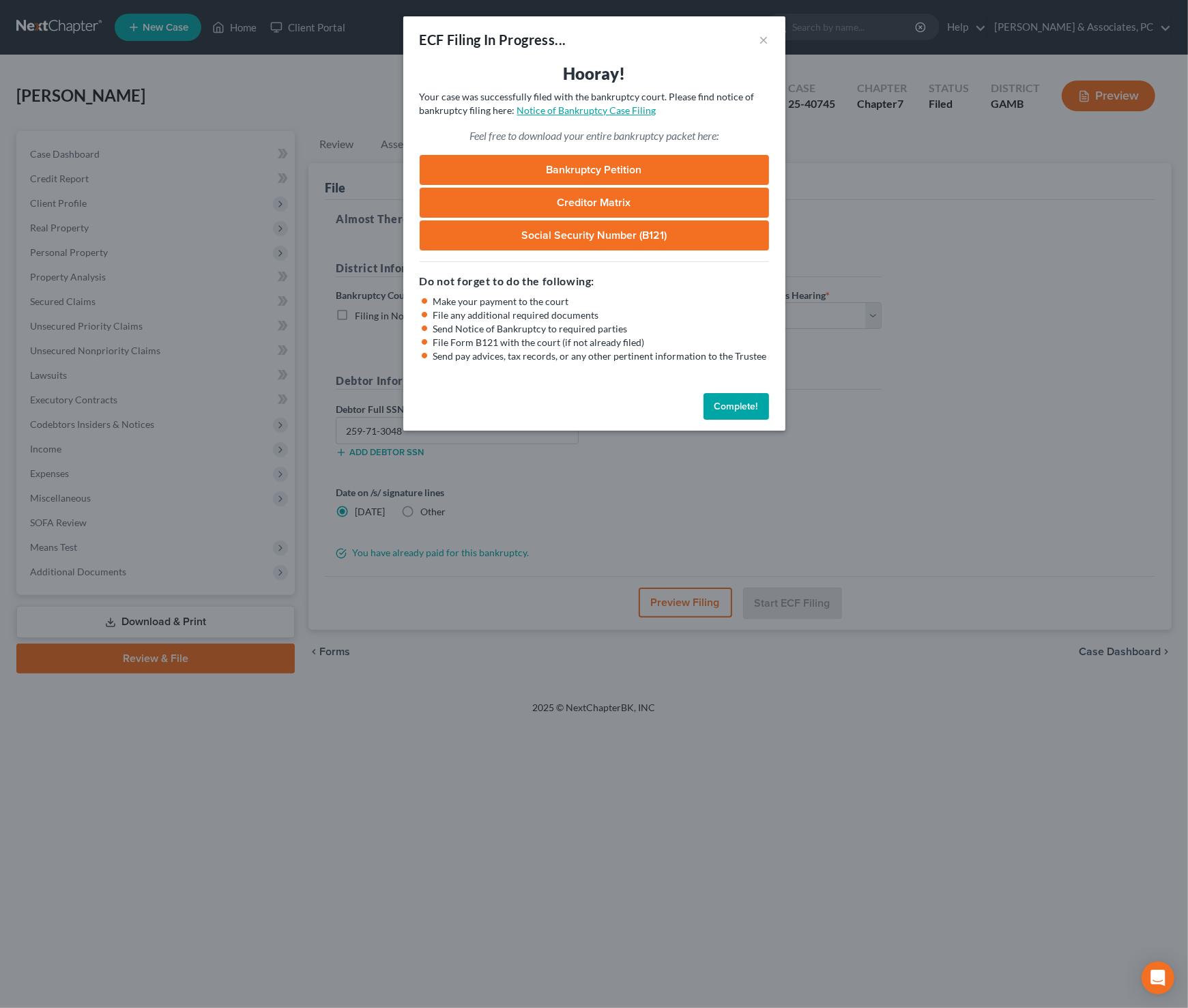
click at [594, 112] on link "Notice of Bankruptcy Case Filing" at bounding box center [586, 110] width 139 height 12
